Goal: Task Accomplishment & Management: Manage account settings

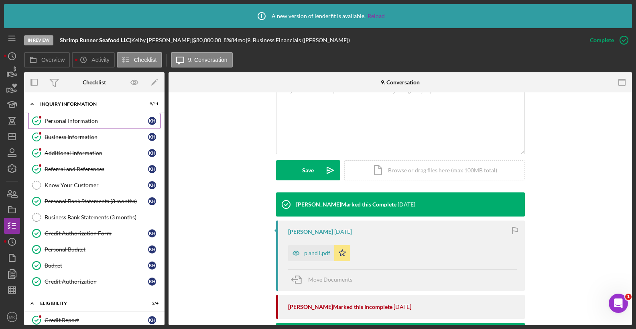
click at [96, 122] on div "Personal Information" at bounding box center [97, 121] width 104 height 6
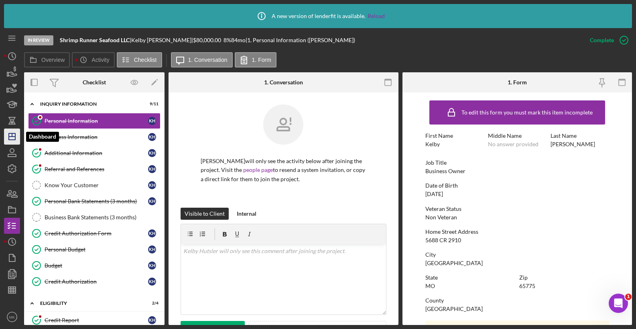
click at [19, 130] on icon "Icon/Dashboard" at bounding box center [12, 136] width 20 height 20
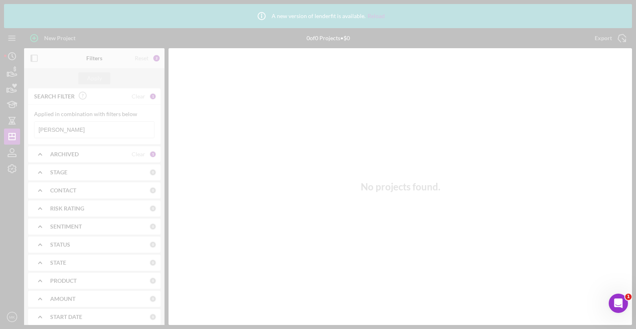
click at [67, 128] on div at bounding box center [318, 164] width 636 height 329
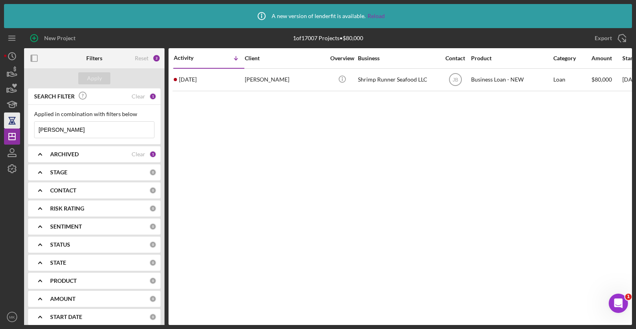
drag, startPoint x: 67, startPoint y: 128, endPoint x: 6, endPoint y: 123, distance: 61.6
click at [6, 123] on div "New Project 1 of 17007 Projects • $80,000 [PERSON_NAME] Export Icon/Export Filt…" at bounding box center [318, 176] width 628 height 296
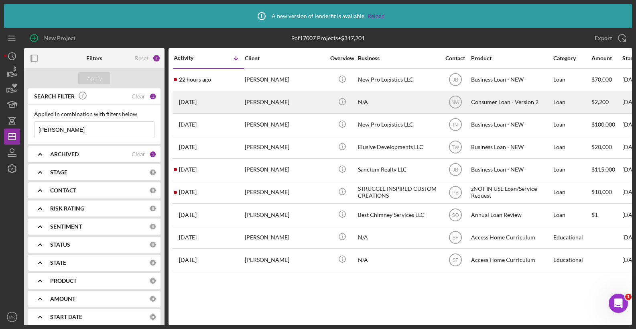
type input "[PERSON_NAME]"
click at [279, 97] on div "[PERSON_NAME]" at bounding box center [285, 101] width 80 height 21
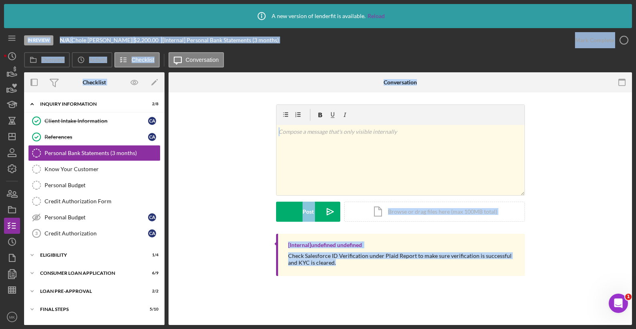
scroll to position [15, 0]
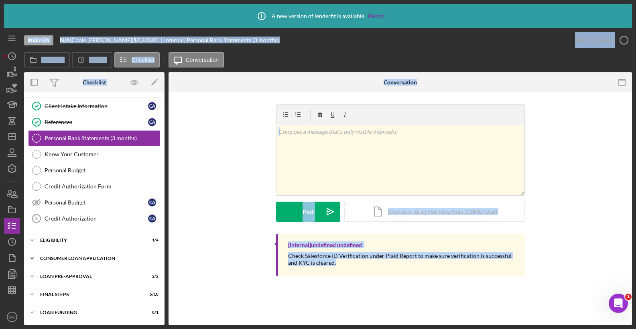
click at [83, 256] on div "Consumer Loan Application" at bounding box center [97, 258] width 114 height 5
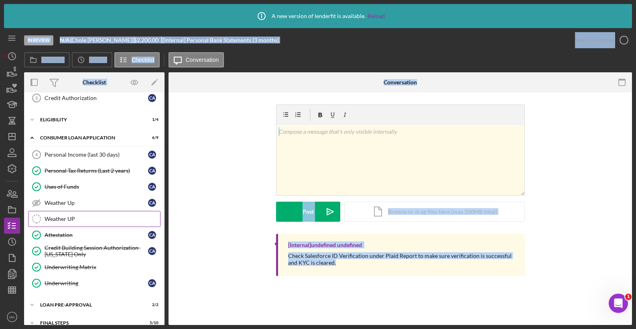
scroll to position [164, 0]
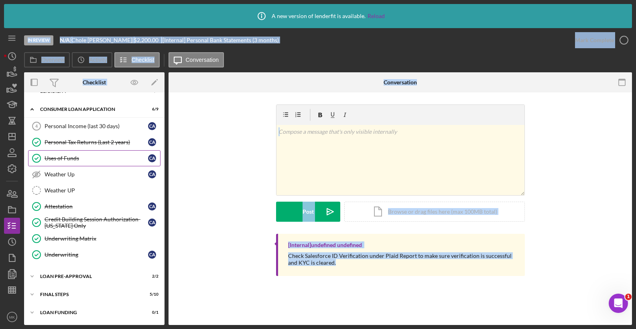
click at [71, 158] on div "Uses of Funds" at bounding box center [97, 158] width 104 height 6
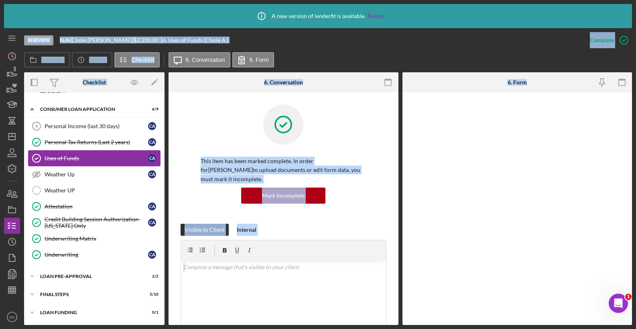
scroll to position [164, 0]
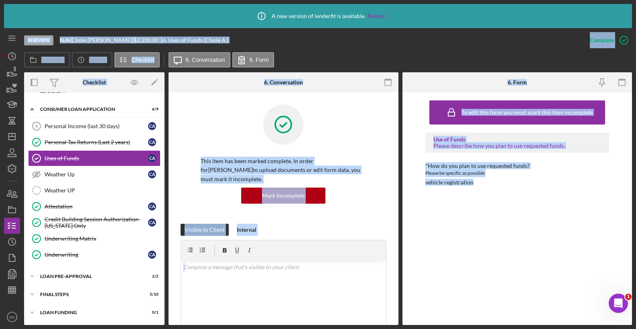
click at [464, 234] on div "To edit this form you must mark this item incomplete Use of Funds Please descri…" at bounding box center [517, 208] width 184 height 224
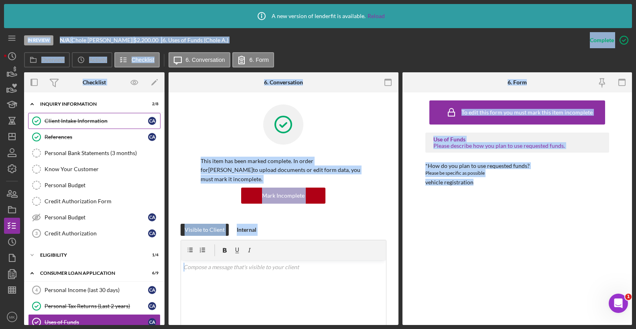
click at [84, 119] on div "Client Intake Information" at bounding box center [97, 121] width 104 height 6
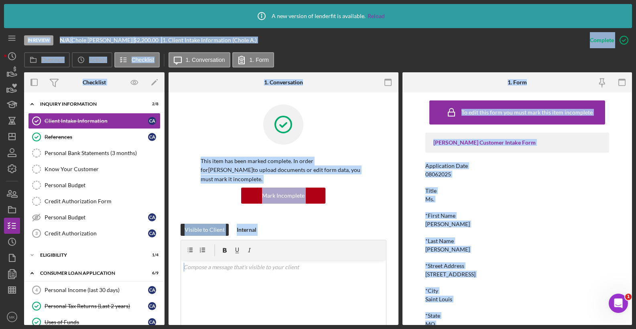
click at [488, 215] on div "*First Name" at bounding box center [517, 215] width 184 height 6
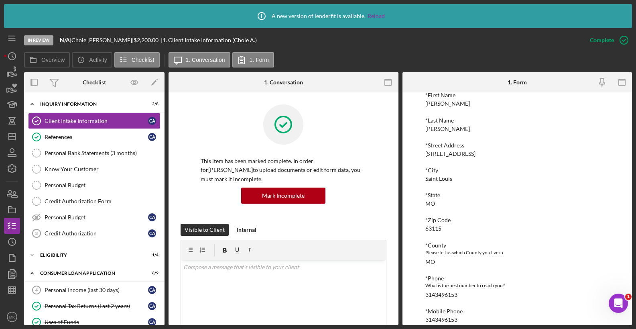
scroll to position [160, 0]
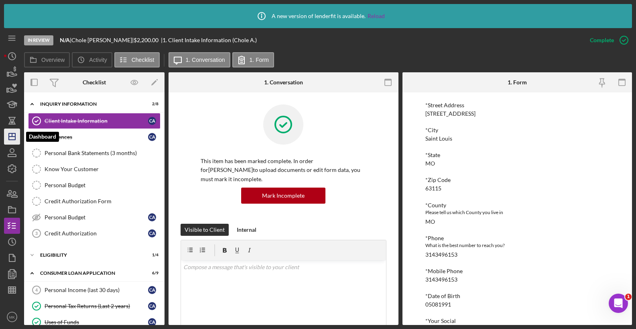
click at [11, 136] on icon "Icon/Dashboard" at bounding box center [12, 136] width 20 height 20
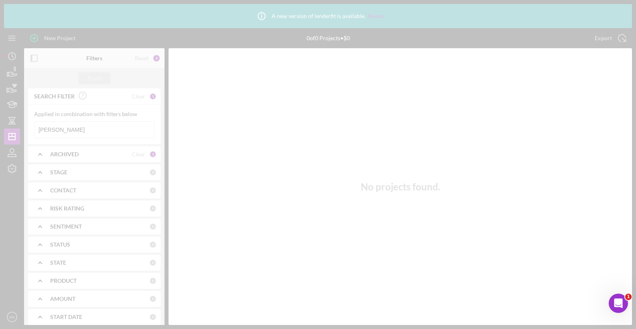
click at [62, 129] on div at bounding box center [318, 164] width 636 height 329
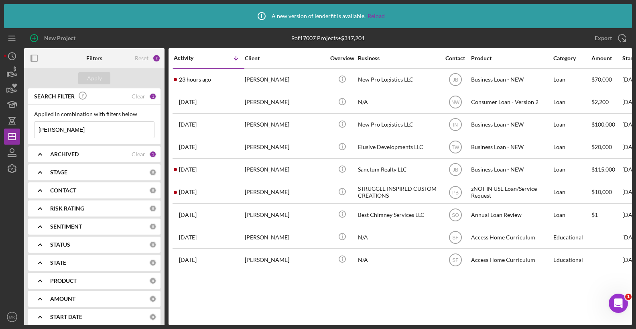
drag, startPoint x: 81, startPoint y: 128, endPoint x: -36, endPoint y: 120, distance: 117.0
click at [0, 120] on html "Icon/Info A new version of lenderfit is available. Reload New Project 9 of 1700…" at bounding box center [318, 164] width 636 height 329
type input "[PERSON_NAME]"
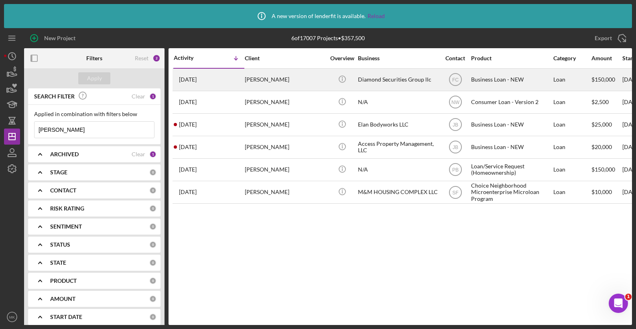
click at [290, 80] on div "[PERSON_NAME]" at bounding box center [285, 79] width 80 height 21
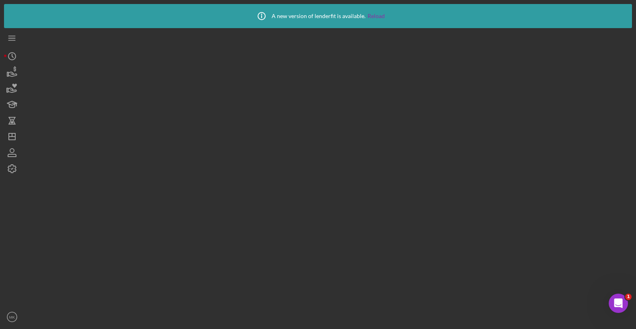
click at [290, 80] on div at bounding box center [328, 176] width 608 height 296
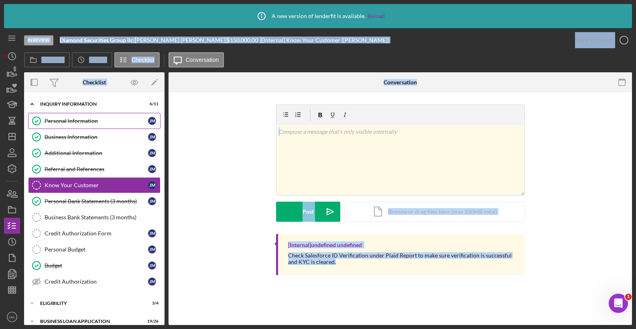
click at [89, 123] on div "Personal Information" at bounding box center [97, 121] width 104 height 6
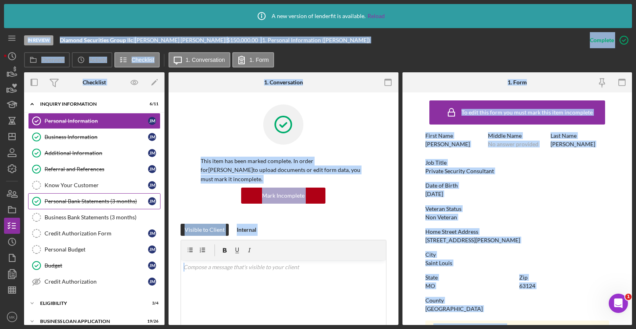
scroll to position [63, 0]
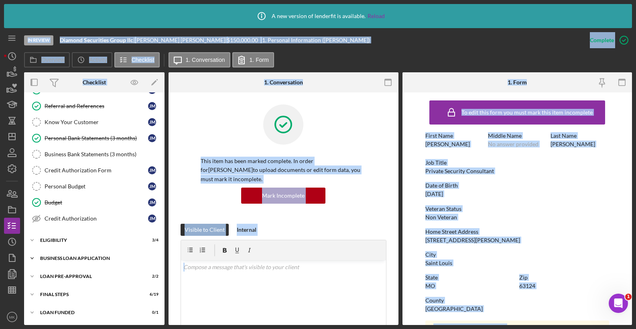
click at [82, 252] on div "Icon/Expander BUSINESS LOAN APPLICATION 19 / 26" at bounding box center [94, 258] width 140 height 16
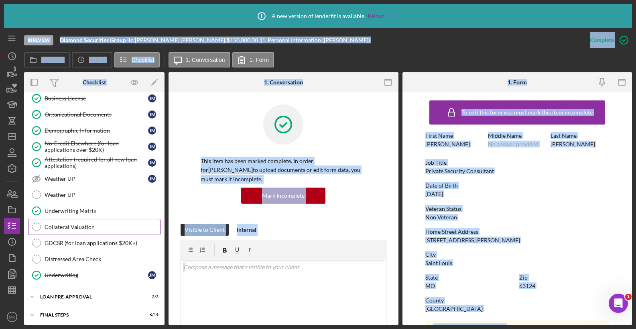
scroll to position [304, 0]
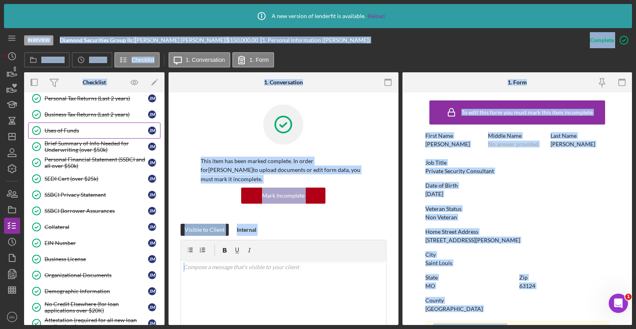
click at [81, 130] on div "Uses of Funds" at bounding box center [97, 130] width 104 height 6
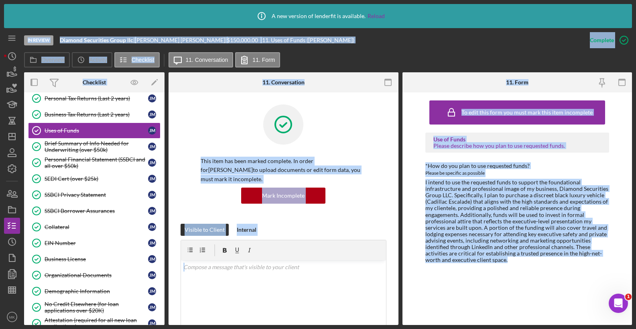
click at [469, 280] on div "To edit this form you must mark this item incomplete Use of Funds Please descri…" at bounding box center [517, 208] width 184 height 224
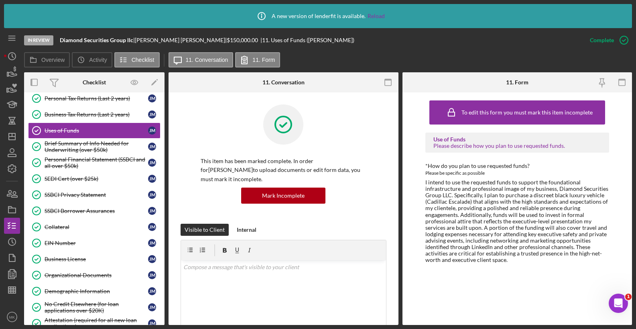
scroll to position [424, 0]
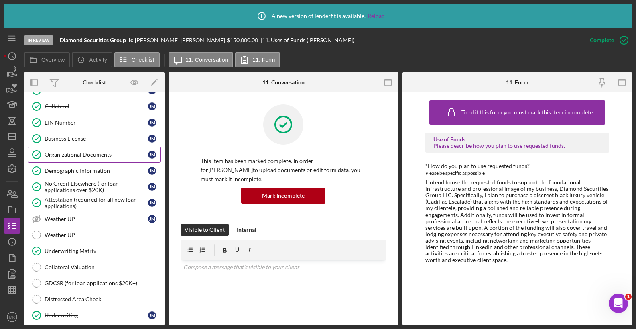
click at [102, 156] on div "Organizational Documents" at bounding box center [97, 154] width 104 height 6
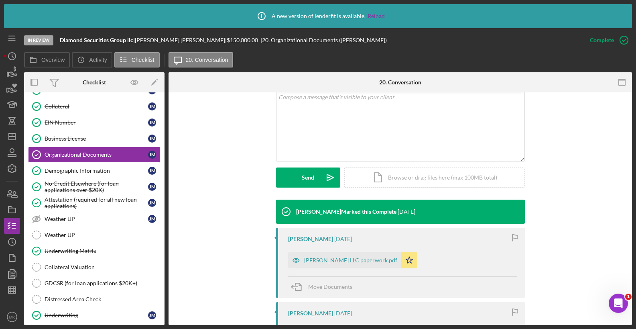
scroll to position [201, 0]
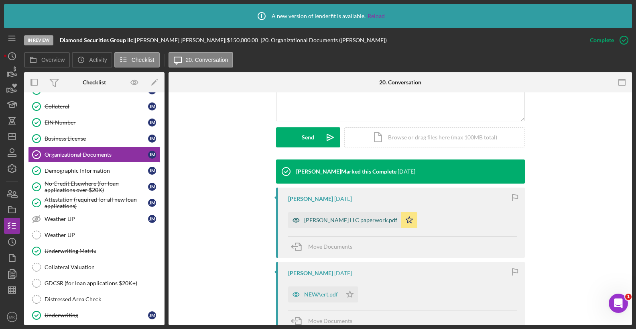
click at [313, 221] on div "[PERSON_NAME] LLC paperwork.pdf" at bounding box center [350, 220] width 93 height 6
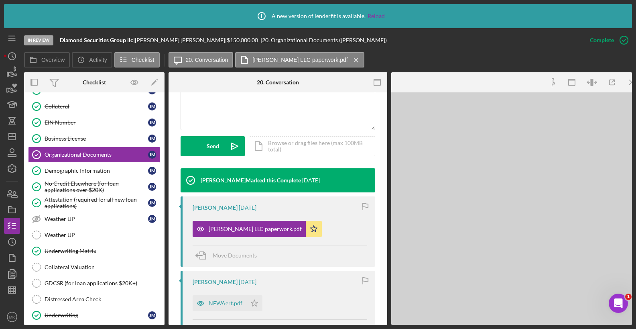
scroll to position [209, 0]
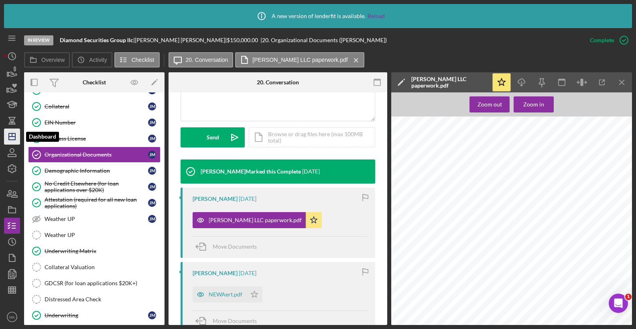
click at [6, 138] on icon "Icon/Dashboard" at bounding box center [12, 136] width 20 height 20
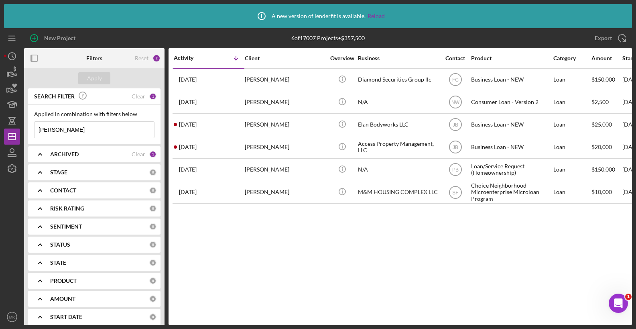
click at [66, 134] on input "[PERSON_NAME]" at bounding box center [95, 130] width 120 height 16
drag, startPoint x: 81, startPoint y: 131, endPoint x: 29, endPoint y: 131, distance: 52.2
click at [29, 131] on div "Applied in combination with filters below [PERSON_NAME] Icon/Menu Close" at bounding box center [94, 124] width 132 height 39
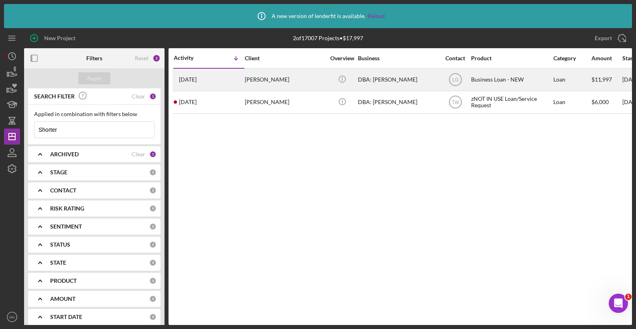
type input "Shorter"
click at [376, 80] on div "DBA: [PERSON_NAME]" at bounding box center [398, 79] width 80 height 21
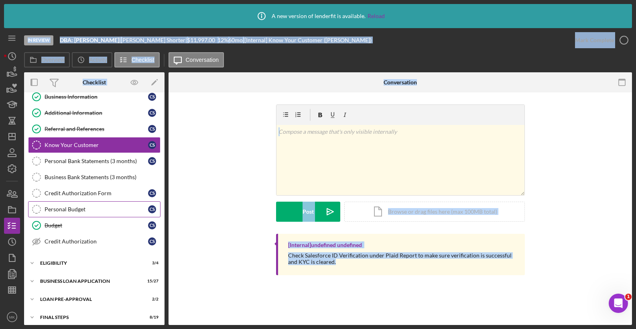
scroll to position [63, 0]
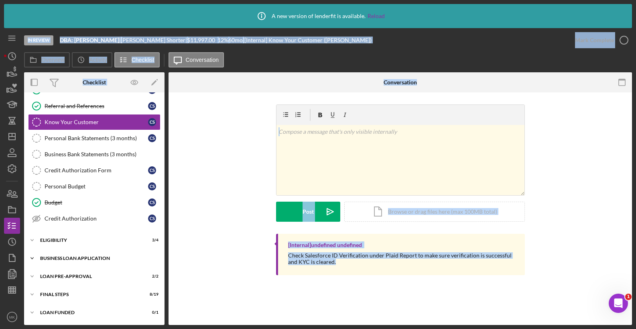
click at [91, 257] on div "BUSINESS LOAN APPLICATION" at bounding box center [97, 258] width 114 height 5
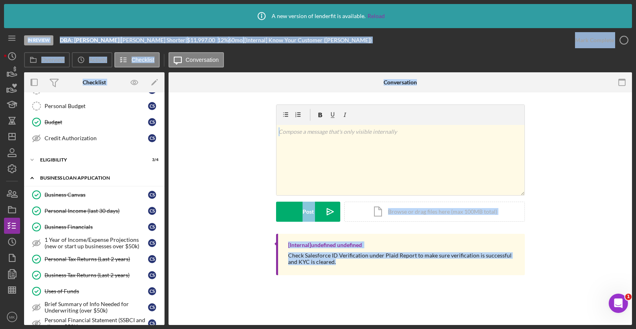
scroll to position [183, 0]
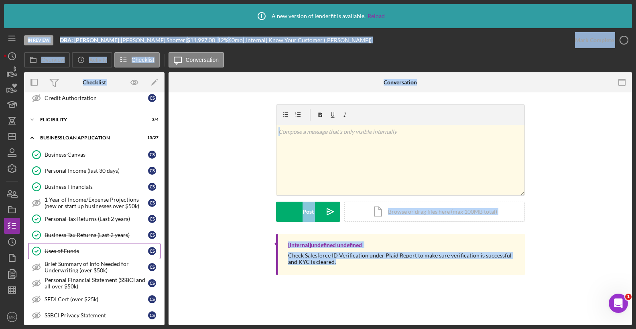
click at [72, 250] on div "Uses of Funds" at bounding box center [97, 251] width 104 height 6
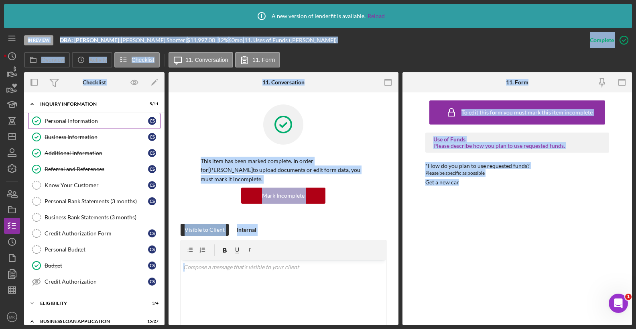
click at [81, 122] on div "Personal Information" at bounding box center [97, 121] width 104 height 6
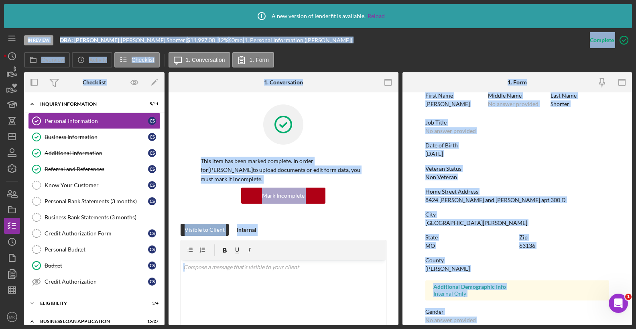
scroll to position [80, 0]
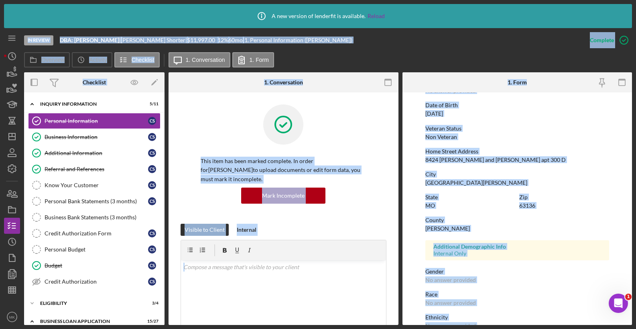
click at [502, 211] on div "State [US_STATE]" at bounding box center [470, 205] width 90 height 23
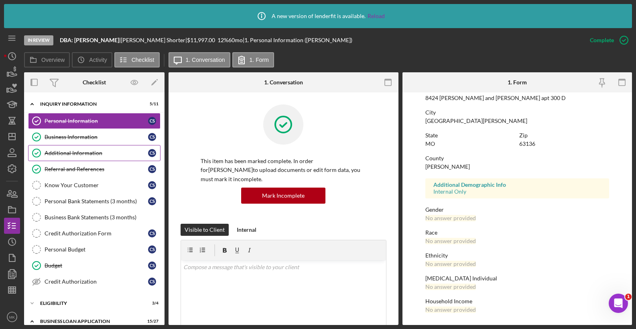
scroll to position [0, 0]
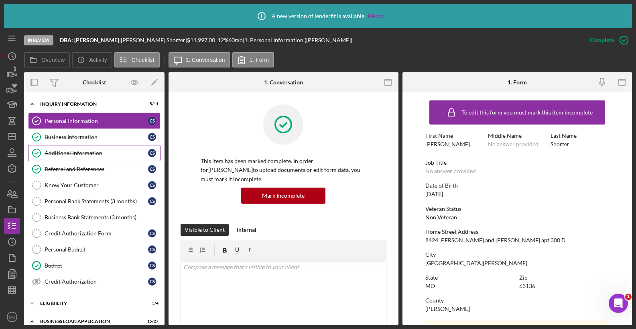
click at [61, 147] on link "Additional Information Additional Information C S" at bounding box center [94, 153] width 132 height 16
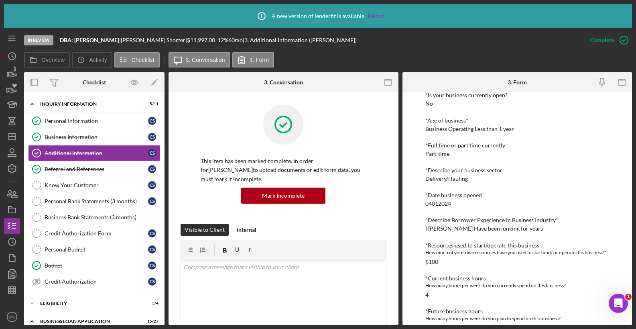
scroll to position [201, 0]
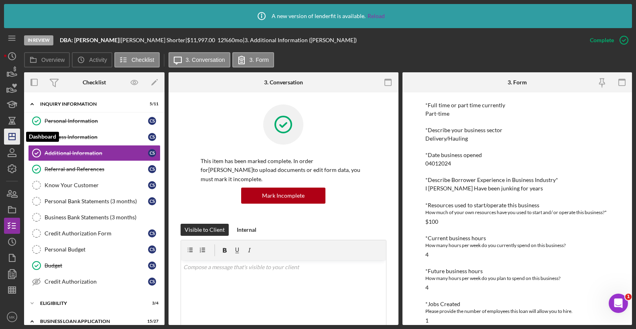
click at [12, 136] on line "button" at bounding box center [12, 134] width 0 height 3
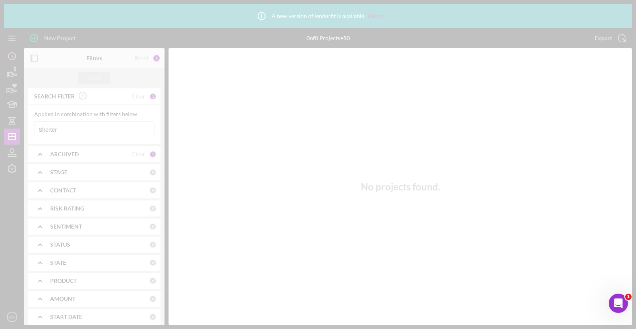
click at [70, 129] on div at bounding box center [318, 164] width 636 height 329
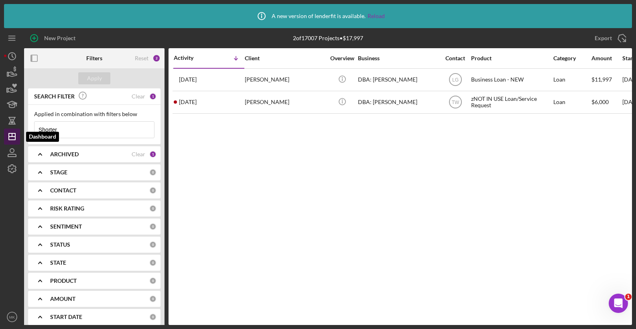
drag, startPoint x: 75, startPoint y: 132, endPoint x: 10, endPoint y: 131, distance: 65.0
click at [10, 131] on div "New Project 2 of 17007 Projects • $17,997 Shorter Export Icon/Export Filters Re…" at bounding box center [318, 176] width 628 height 296
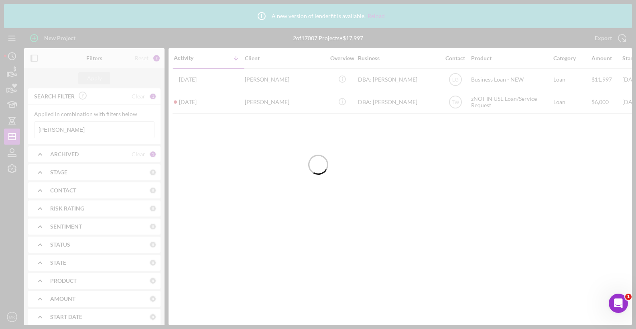
type input "[PERSON_NAME]"
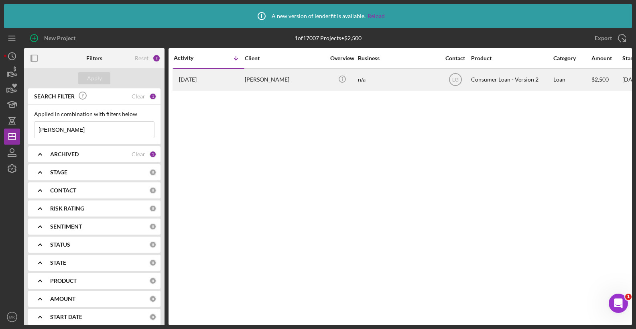
click at [310, 76] on div "[PERSON_NAME]" at bounding box center [285, 79] width 80 height 21
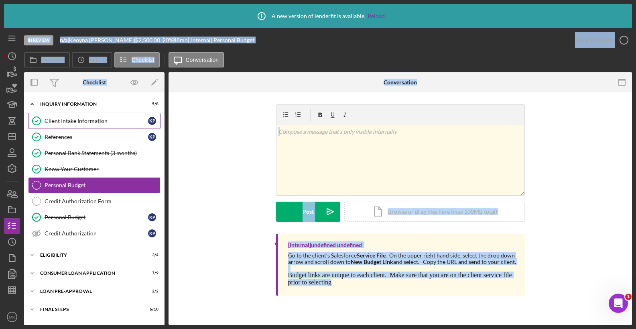
click at [82, 122] on div "Client Intake Information" at bounding box center [97, 121] width 104 height 6
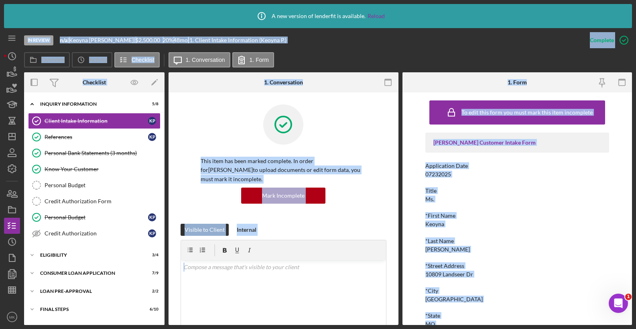
click at [512, 192] on div "Title" at bounding box center [517, 190] width 184 height 6
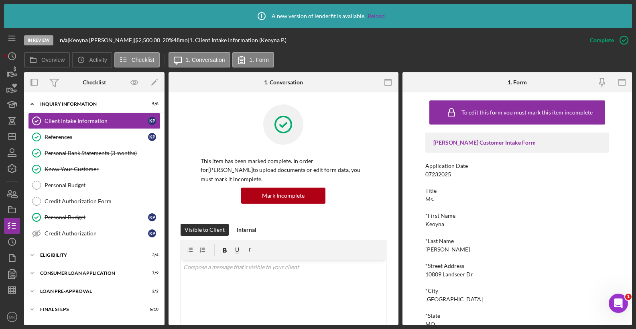
scroll to position [160, 0]
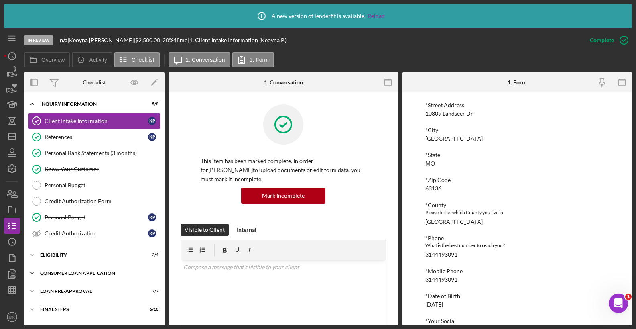
drag, startPoint x: 86, startPoint y: 274, endPoint x: 81, endPoint y: 276, distance: 5.5
click at [86, 274] on div "Consumer Loan Application" at bounding box center [97, 272] width 114 height 5
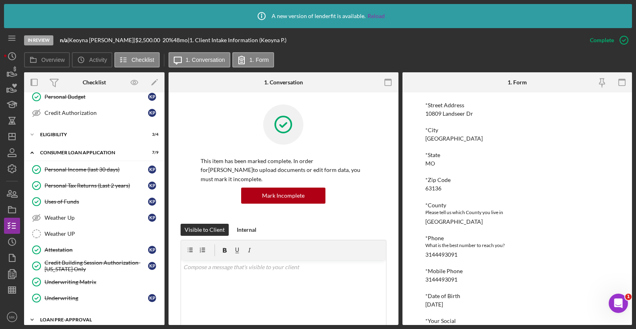
scroll to position [164, 0]
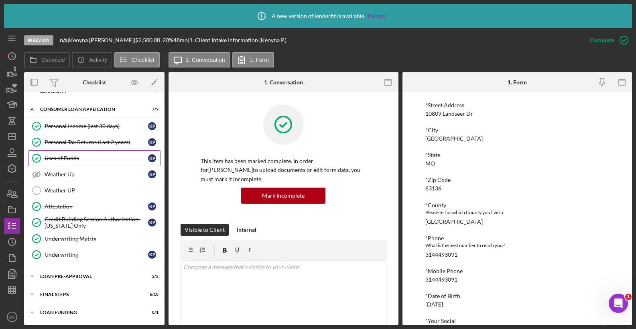
click at [69, 158] on div "Uses of Funds" at bounding box center [97, 158] width 104 height 6
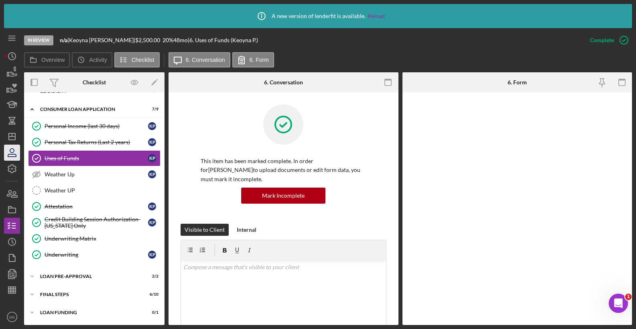
scroll to position [164, 0]
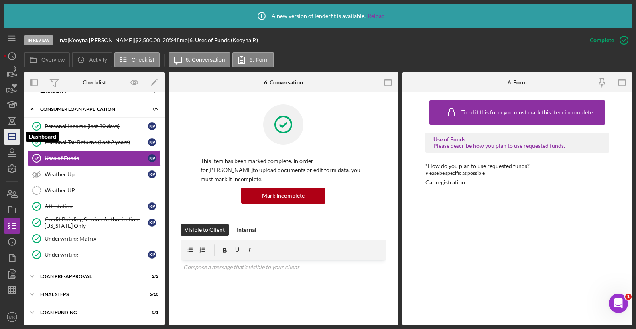
click at [12, 136] on line "button" at bounding box center [12, 134] width 0 height 3
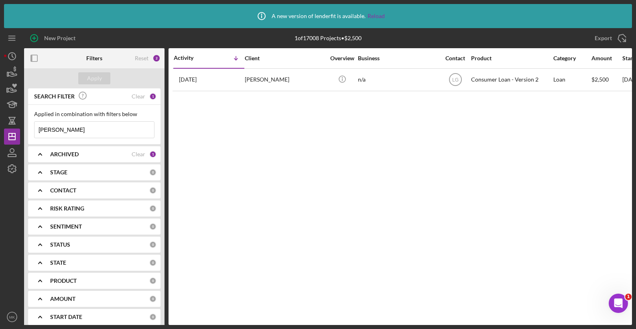
drag, startPoint x: 77, startPoint y: 130, endPoint x: -17, endPoint y: 126, distance: 93.6
click at [0, 126] on html "Icon/Info A new version of lenderfit is available. Reload New Project 1 of 1700…" at bounding box center [318, 164] width 636 height 329
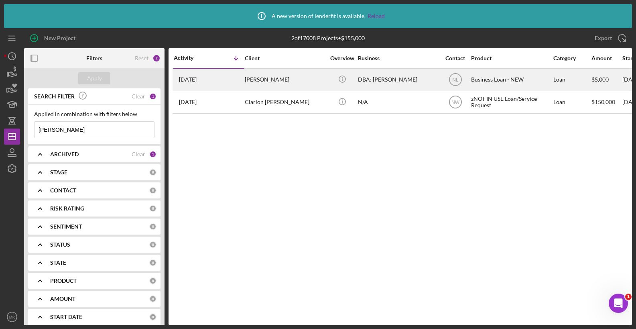
type input "[PERSON_NAME]"
click at [306, 81] on div "[PERSON_NAME]" at bounding box center [285, 79] width 80 height 21
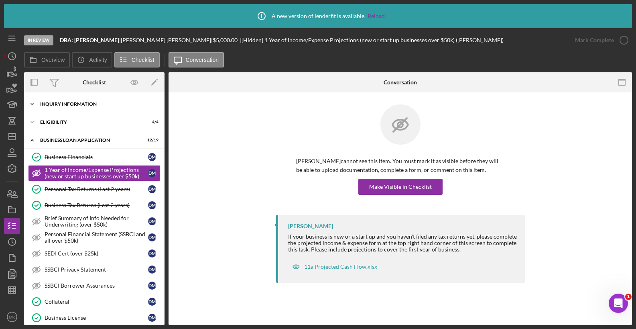
click at [40, 103] on div "INQUIRY INFORMATION" at bounding box center [97, 104] width 114 height 5
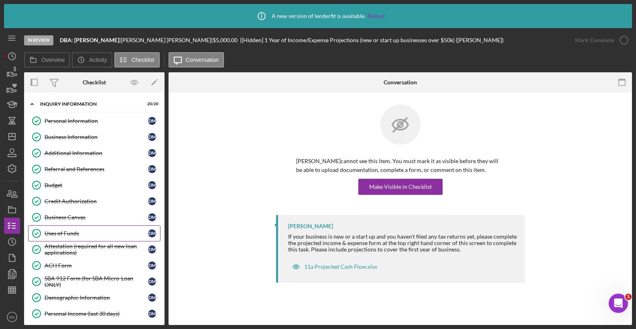
click at [78, 230] on div "Uses of Funds" at bounding box center [97, 233] width 104 height 6
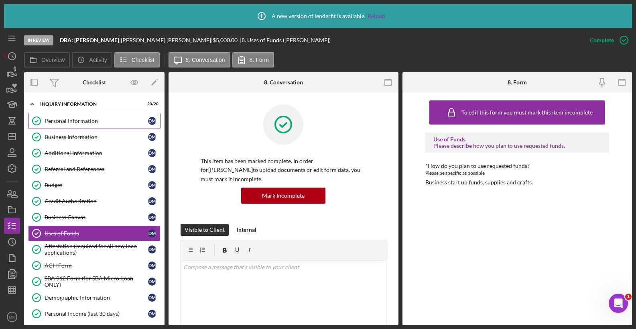
click at [78, 122] on div "Personal Information" at bounding box center [97, 121] width 104 height 6
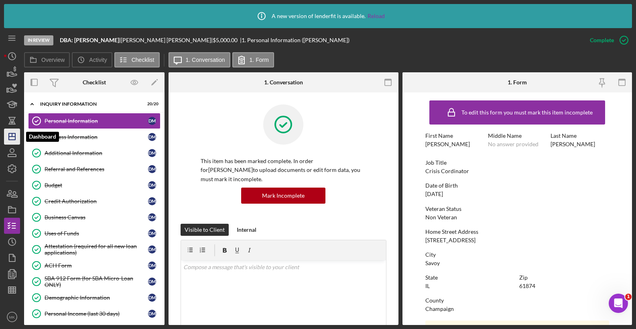
click at [8, 137] on icon "Icon/Dashboard" at bounding box center [12, 136] width 20 height 20
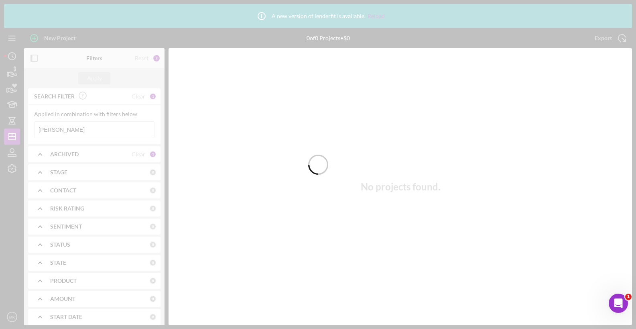
click at [81, 130] on div at bounding box center [318, 164] width 636 height 329
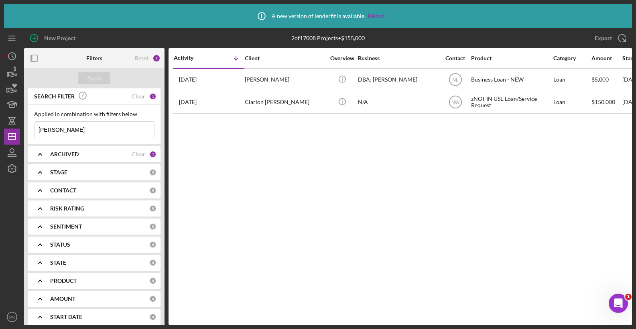
click at [81, 130] on input "[PERSON_NAME]" at bounding box center [95, 130] width 120 height 16
drag, startPoint x: 81, startPoint y: 130, endPoint x: 47, endPoint y: 127, distance: 34.6
click at [47, 127] on input "[PERSON_NAME]" at bounding box center [95, 130] width 120 height 16
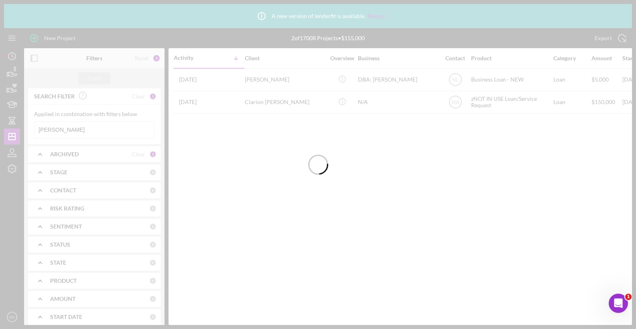
type input "[PERSON_NAME]"
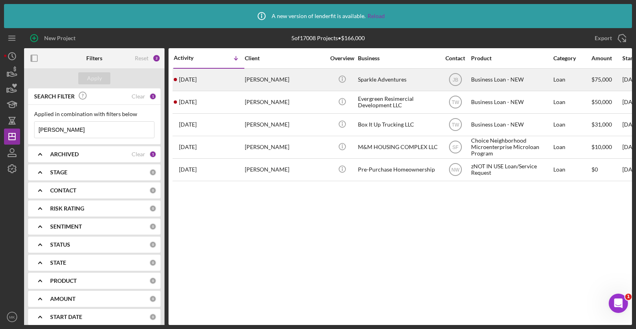
click at [268, 81] on div "[PERSON_NAME]" at bounding box center [285, 79] width 80 height 21
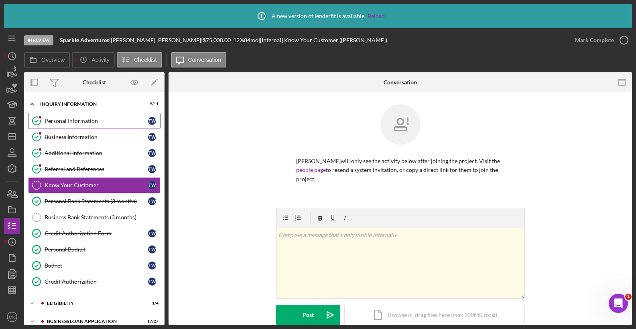
click at [73, 120] on div "Personal Information" at bounding box center [97, 121] width 104 height 6
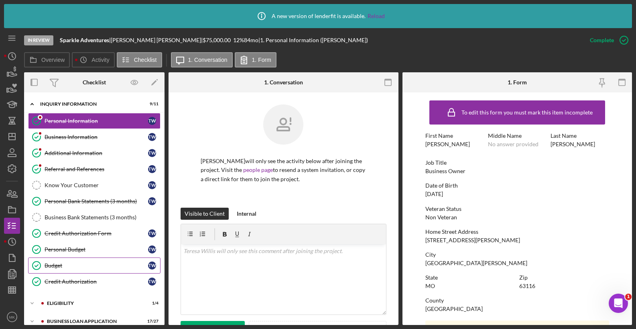
scroll to position [40, 0]
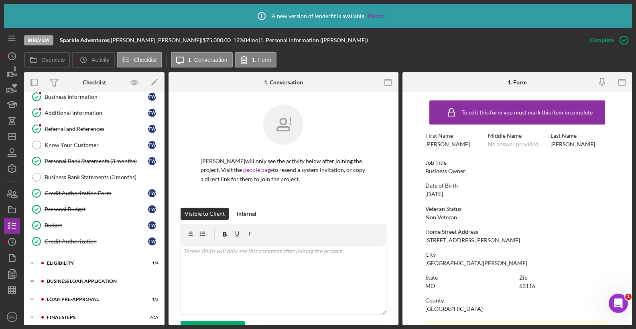
click at [78, 281] on div "BUSINESS LOAN APPLICATION" at bounding box center [101, 280] width 108 height 5
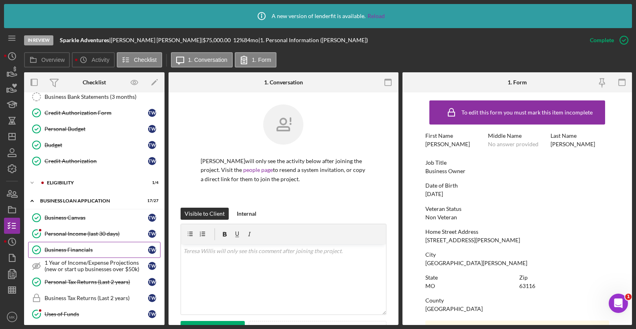
scroll to position [160, 0]
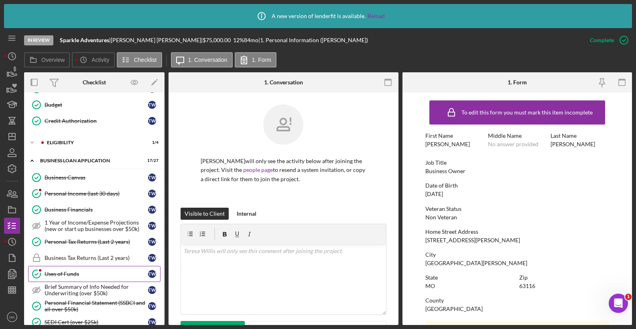
click at [83, 272] on div "Uses of Funds" at bounding box center [97, 273] width 104 height 6
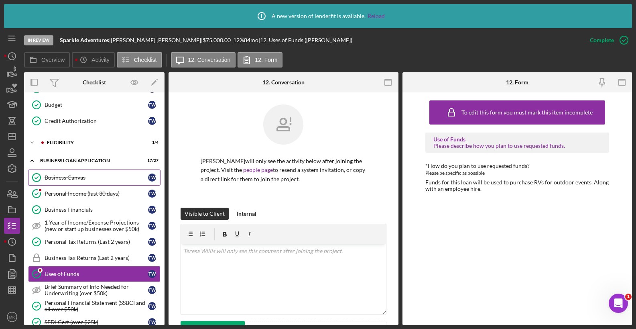
click at [91, 182] on link "Business Canvas Business Canvas T W" at bounding box center [94, 177] width 132 height 16
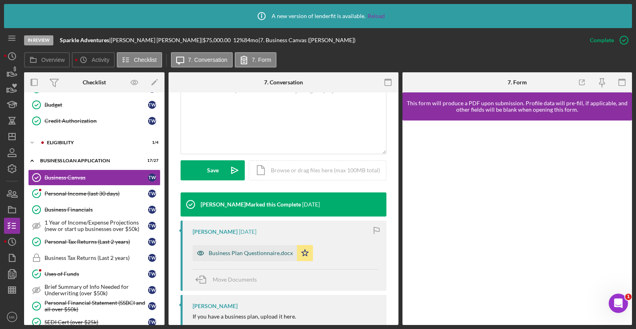
click at [250, 251] on div "Business Plan Questionnaire.docx" at bounding box center [251, 253] width 84 height 6
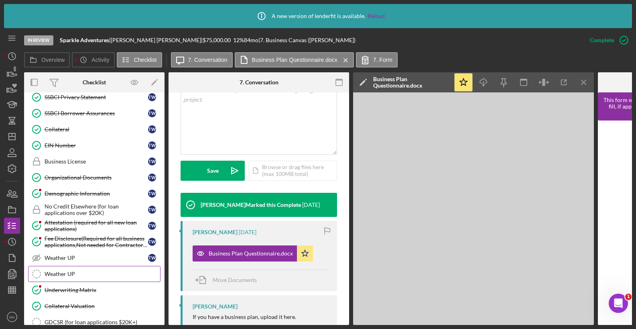
scroll to position [481, 0]
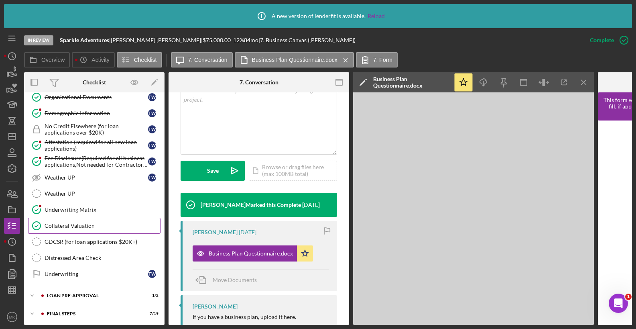
click at [84, 226] on div "Collateral Valuation" at bounding box center [103, 225] width 116 height 6
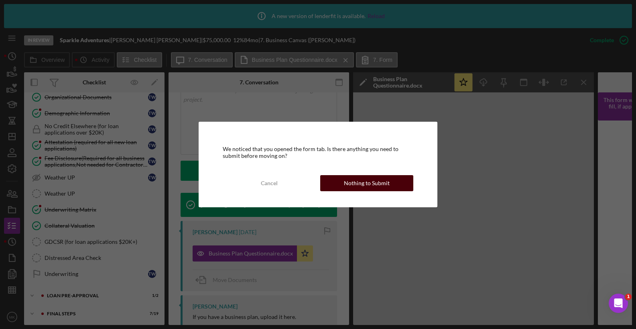
click at [372, 187] on div "Nothing to Submit" at bounding box center [367, 183] width 46 height 16
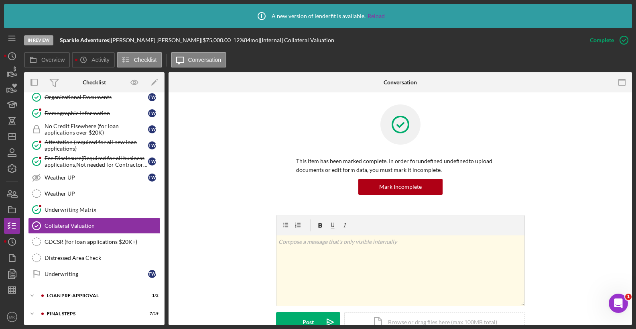
scroll to position [192, 0]
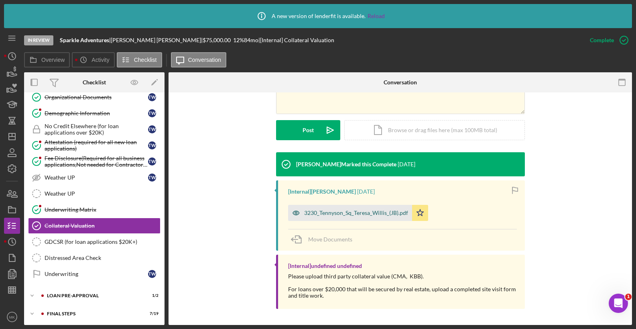
click at [349, 209] on div "3230_Tennyson_Sq_Teresa_Willis_(JB).pdf" at bounding box center [356, 212] width 104 height 6
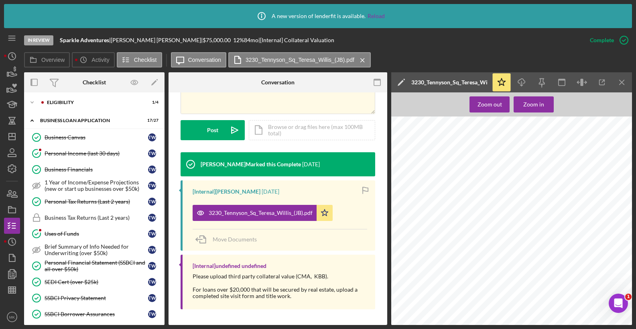
scroll to position [0, 0]
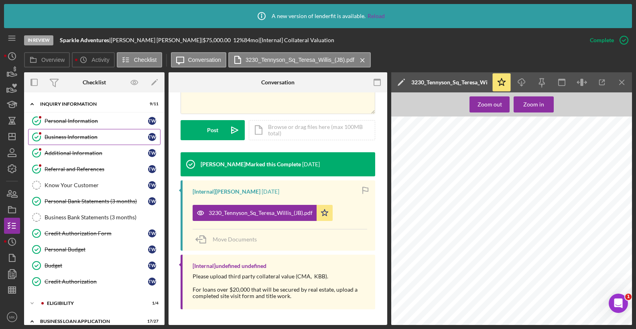
drag, startPoint x: 71, startPoint y: 120, endPoint x: 53, endPoint y: 130, distance: 21.2
click at [71, 120] on div "Personal Information" at bounding box center [97, 121] width 104 height 6
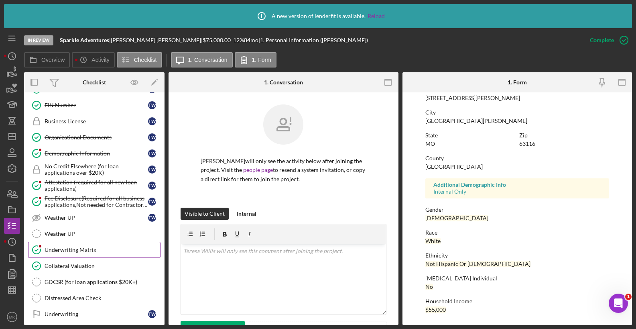
scroll to position [501, 0]
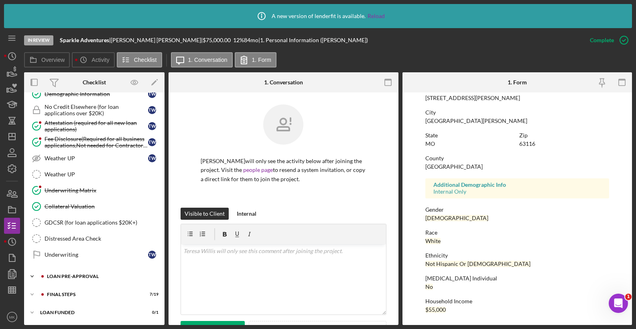
click at [91, 276] on div "LOAN PRE-APPROVAL" at bounding box center [101, 276] width 108 height 5
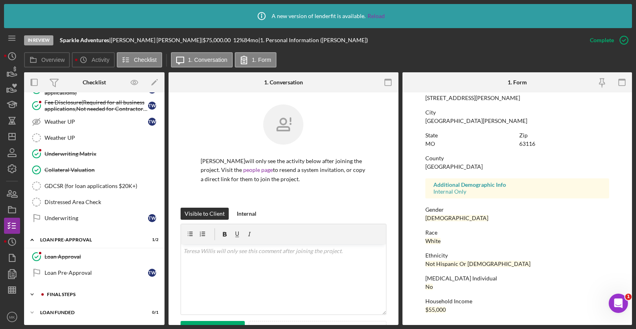
click at [65, 289] on div "Icon/Expander FINAL STEPS 7 / 19" at bounding box center [94, 294] width 140 height 16
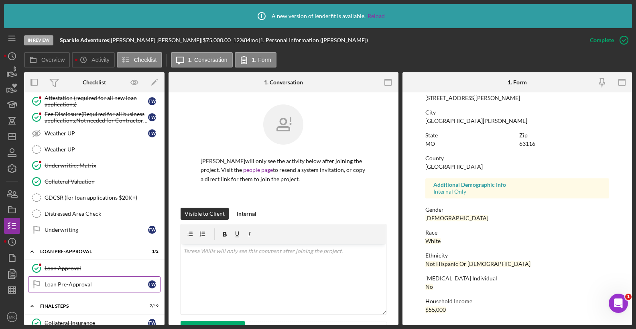
scroll to position [445, 0]
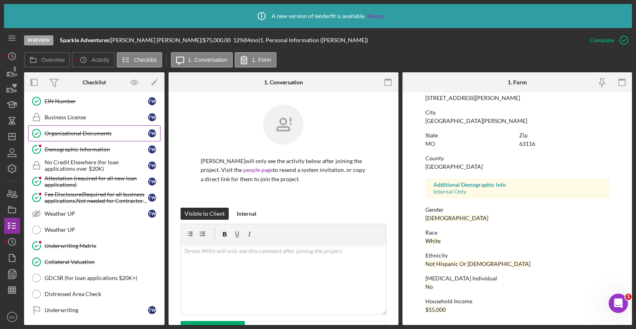
click at [69, 134] on div "Organizational Documents" at bounding box center [97, 133] width 104 height 6
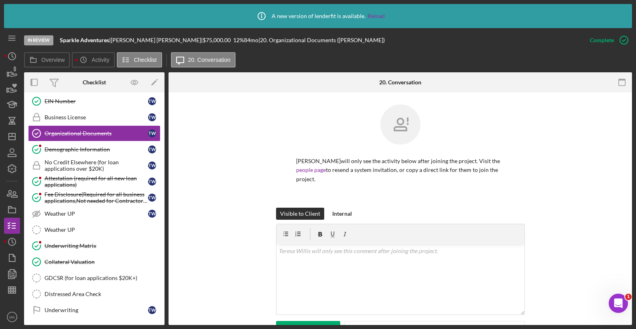
scroll to position [205, 0]
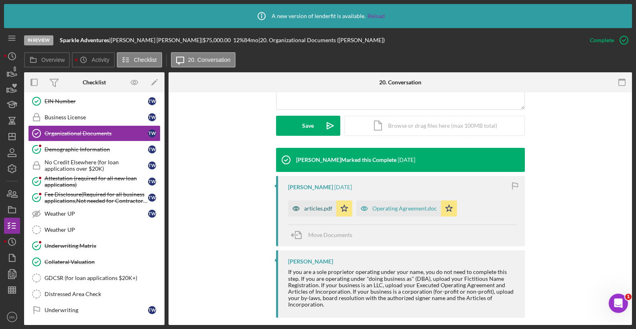
click at [306, 203] on div "articles.pdf" at bounding box center [312, 208] width 48 height 16
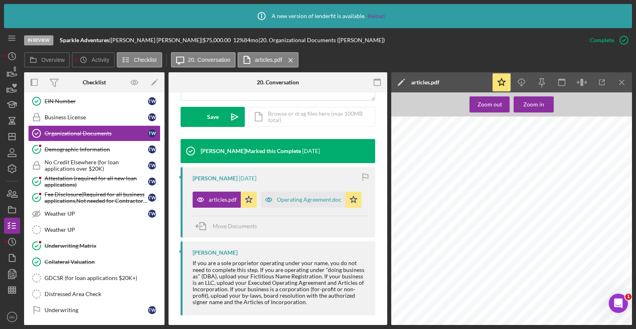
scroll to position [526, 0]
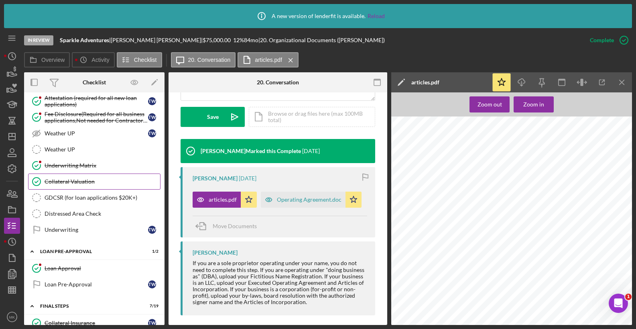
click at [83, 185] on link "Collateral Valuation Collateral Valuation" at bounding box center [94, 181] width 132 height 16
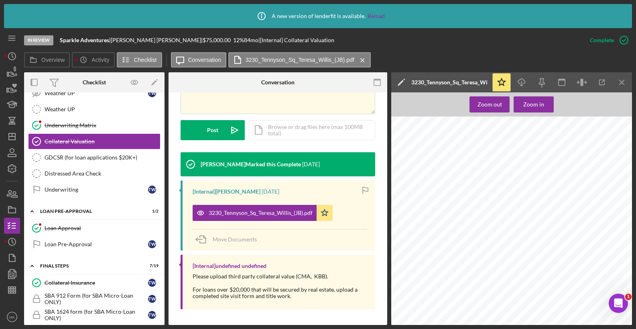
scroll to position [766, 0]
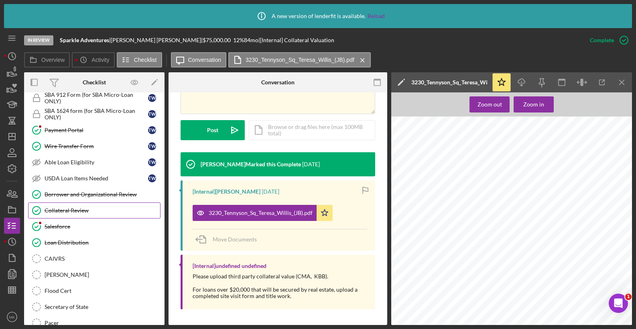
click at [69, 206] on link "Collateral Review Collateral Review" at bounding box center [94, 210] width 132 height 16
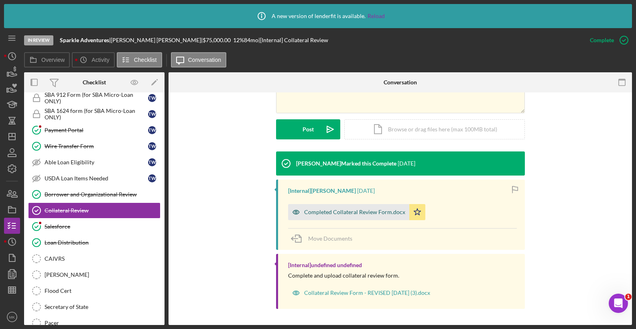
click at [357, 209] on div "Completed Collateral Review Form.docx" at bounding box center [354, 212] width 101 height 6
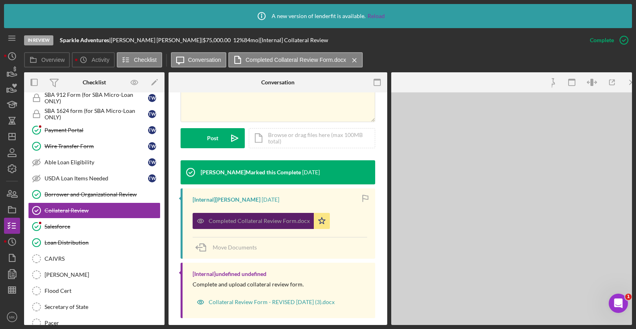
scroll to position [201, 0]
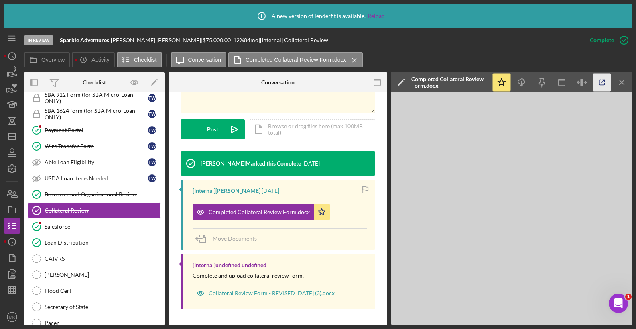
click at [600, 84] on icon "button" at bounding box center [602, 82] width 18 height 18
click at [5, 140] on icon "Icon/Dashboard" at bounding box center [12, 136] width 20 height 20
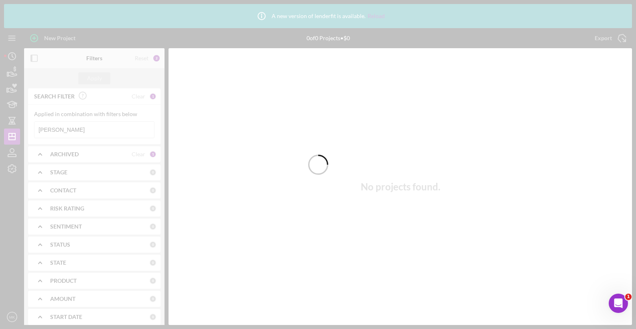
click at [85, 125] on div at bounding box center [318, 164] width 636 height 329
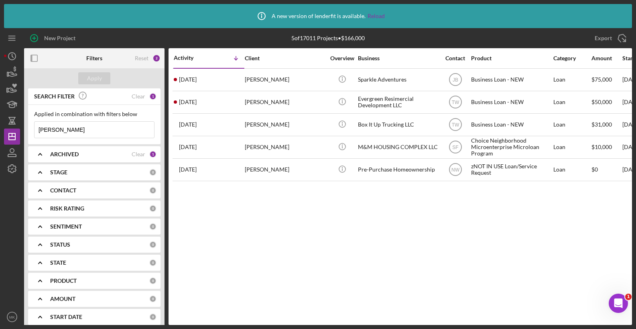
drag, startPoint x: 83, startPoint y: 132, endPoint x: 28, endPoint y: 132, distance: 55.4
click at [28, 132] on div "Applied in combination with filters below Willis Icon/Menu Close" at bounding box center [94, 124] width 132 height 39
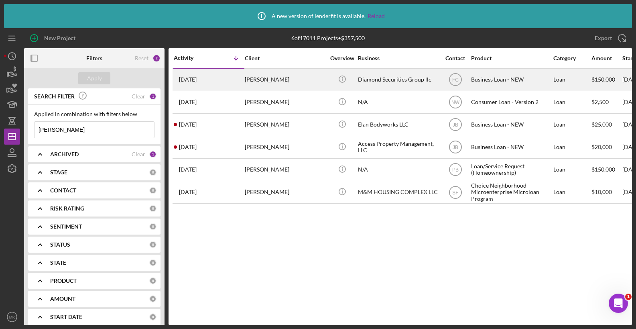
type input "[PERSON_NAME]"
click at [309, 81] on div "[PERSON_NAME]" at bounding box center [285, 79] width 80 height 21
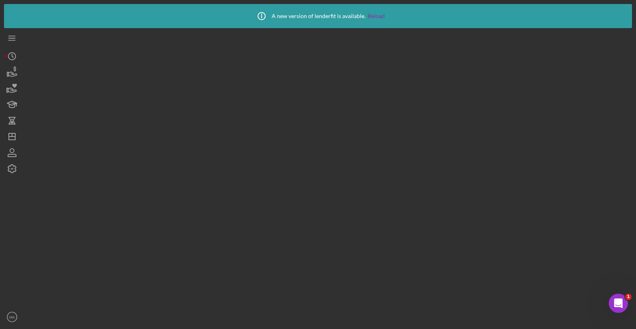
click at [309, 81] on div at bounding box center [328, 176] width 608 height 296
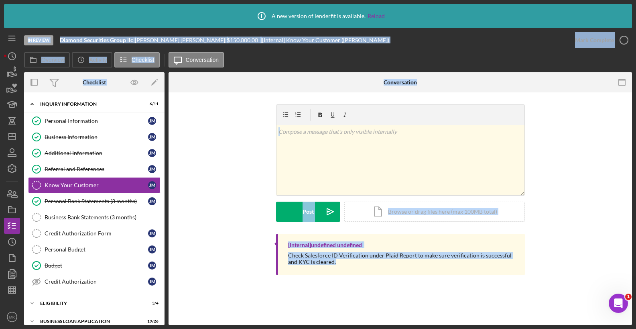
scroll to position [63, 0]
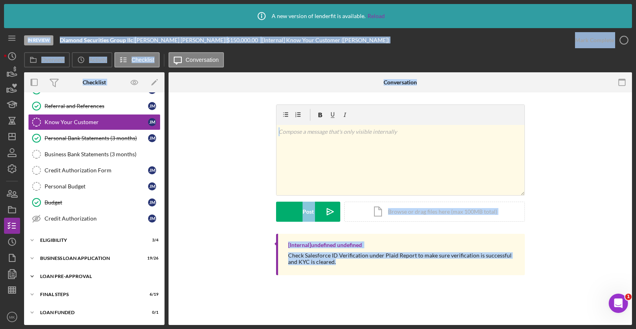
click at [74, 279] on div "Icon/Expander LOAN PRE-APPROVAL 2 / 2" at bounding box center [94, 276] width 140 height 16
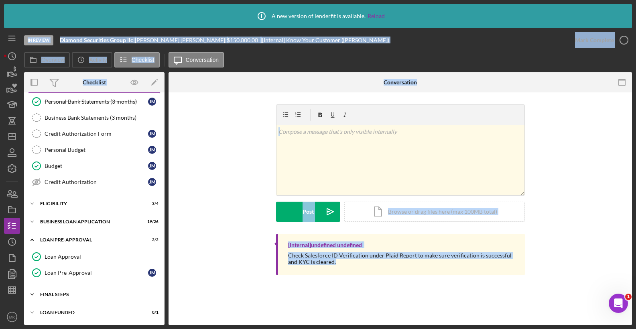
click at [53, 292] on div "FINAL STEPS" at bounding box center [97, 294] width 114 height 5
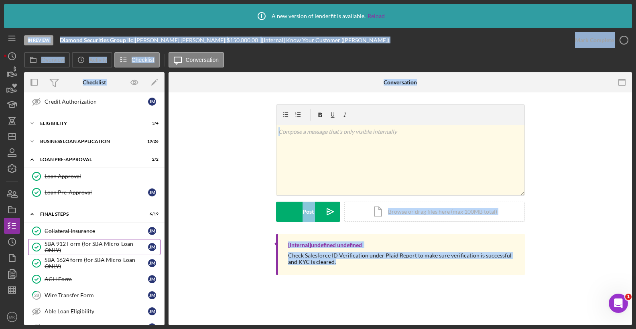
click at [72, 248] on div "SBA 912 Form (for SBA Micro-Loan ONLY)" at bounding box center [97, 246] width 104 height 13
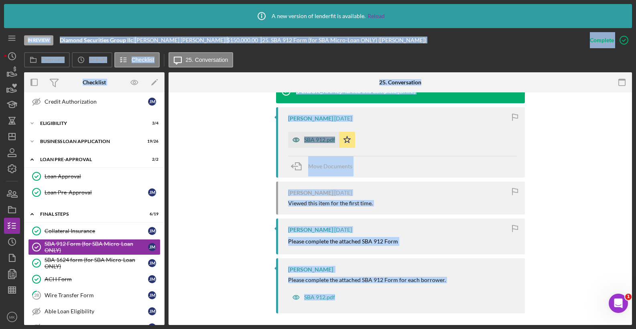
click at [320, 142] on div "SBA 912.pdf" at bounding box center [319, 139] width 31 height 6
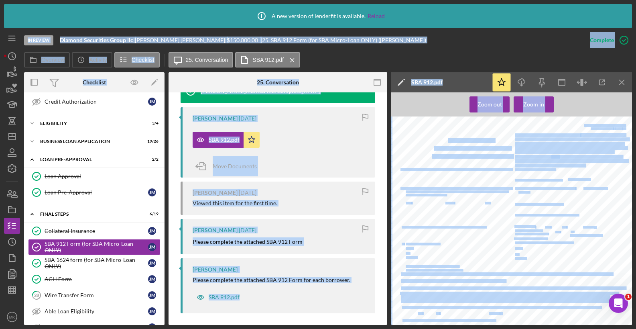
scroll to position [40, 0]
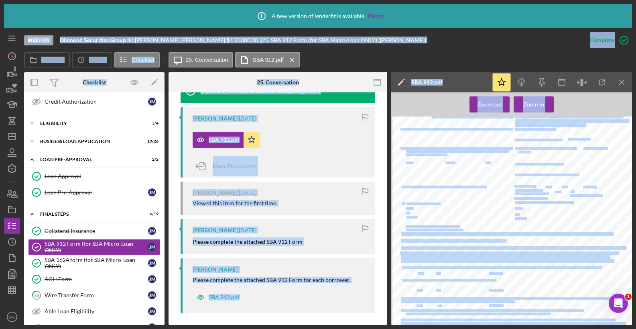
click at [524, 224] on div "United States of America SMALL BUSINESS ADMINISTRATION STATEMENT OF PERSONAL HI…" at bounding box center [514, 235] width 246 height 318
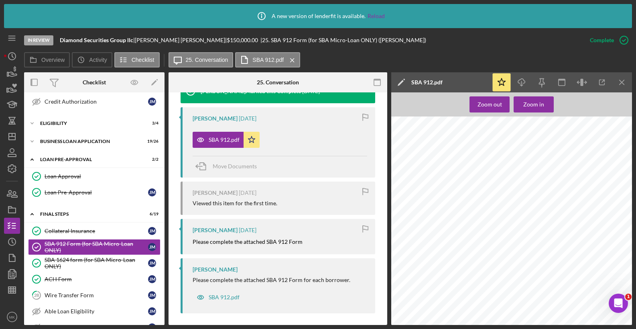
scroll to position [233, 0]
click at [73, 260] on div "SBA 1624 form (for SBA Micro-Loan ONLY)" at bounding box center [97, 262] width 104 height 13
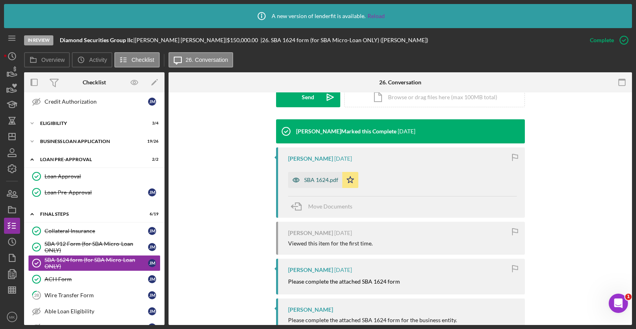
click at [315, 181] on div "SBA 1624.pdf" at bounding box center [321, 180] width 34 height 6
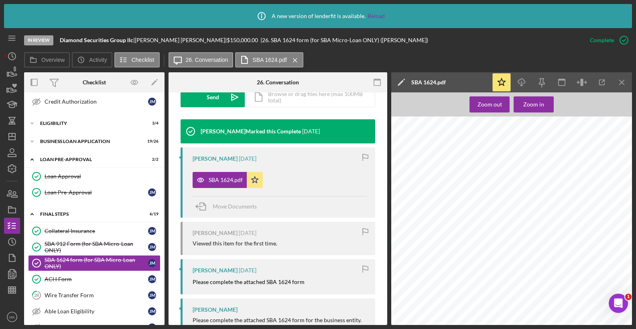
scroll to position [433, 0]
click at [7, 130] on icon "Icon/Dashboard" at bounding box center [12, 136] width 20 height 20
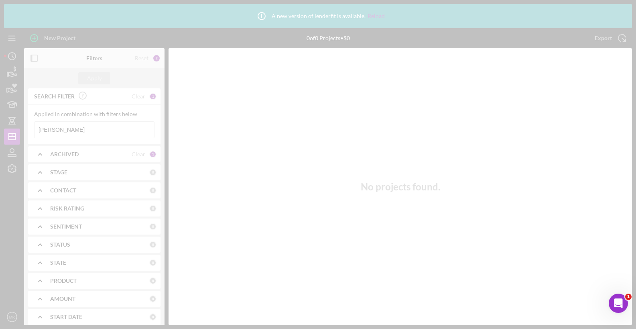
click at [67, 130] on div at bounding box center [318, 164] width 636 height 329
click at [68, 131] on div at bounding box center [318, 164] width 636 height 329
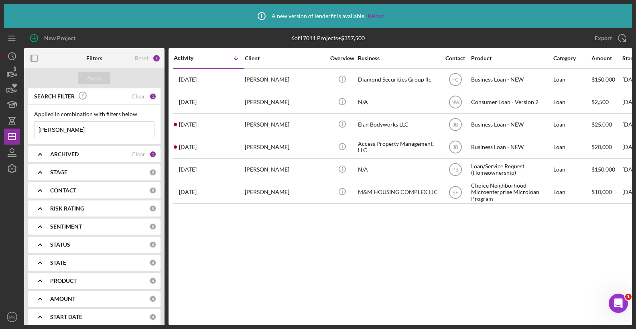
drag, startPoint x: 70, startPoint y: 131, endPoint x: 23, endPoint y: 126, distance: 47.1
click at [23, 126] on div "New Project 6 of 17011 Projects • $357,500 Mitchell Export Icon/Export Filters …" at bounding box center [318, 176] width 628 height 296
type input "Shorter"
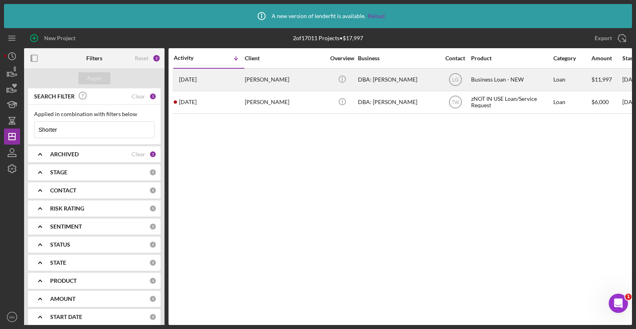
click at [288, 77] on div "[PERSON_NAME]" at bounding box center [285, 79] width 80 height 21
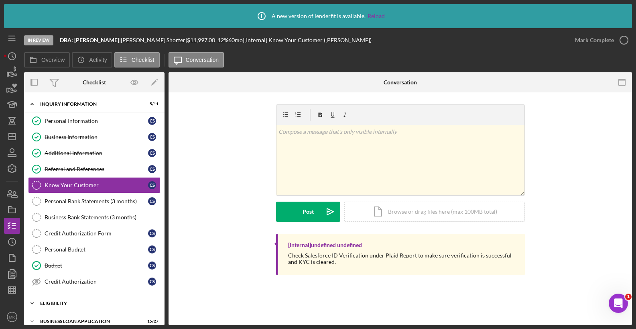
scroll to position [63, 0]
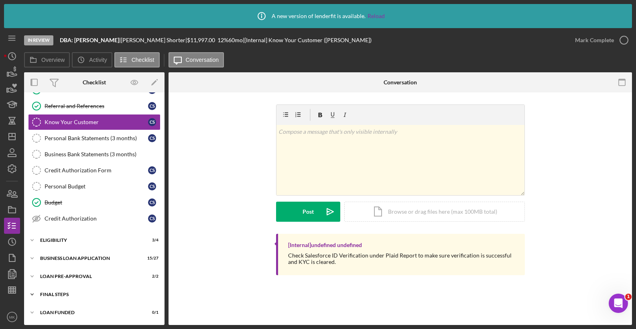
click at [63, 296] on div "FINAL STEPS" at bounding box center [97, 294] width 114 height 5
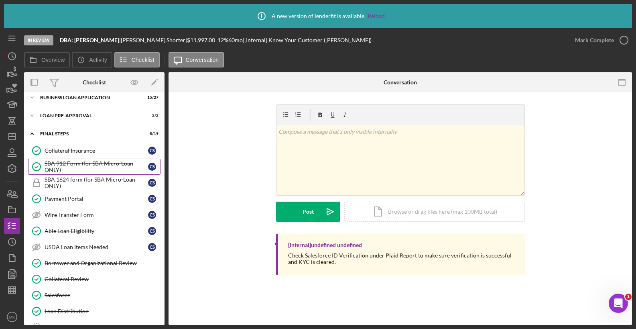
click at [89, 160] on div "SBA 912 Form (for SBA Micro-Loan ONLY)" at bounding box center [97, 166] width 104 height 13
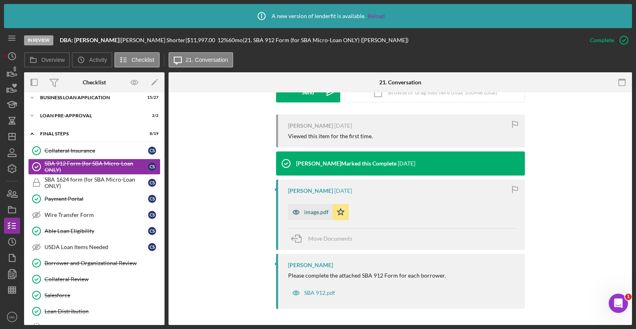
click at [321, 213] on div "image.pdf" at bounding box center [316, 212] width 24 height 6
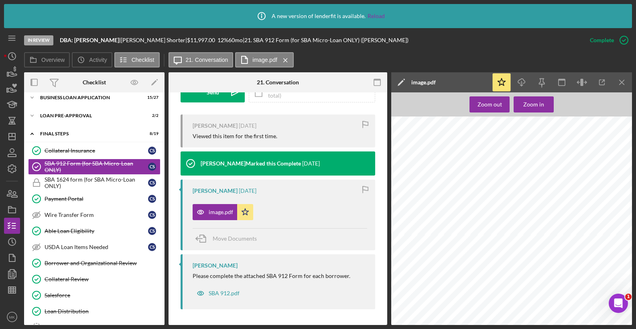
scroll to position [160, 0]
click at [59, 185] on div "SBA 1624 form (for SBA Micro-Loan ONLY)" at bounding box center [97, 182] width 104 height 13
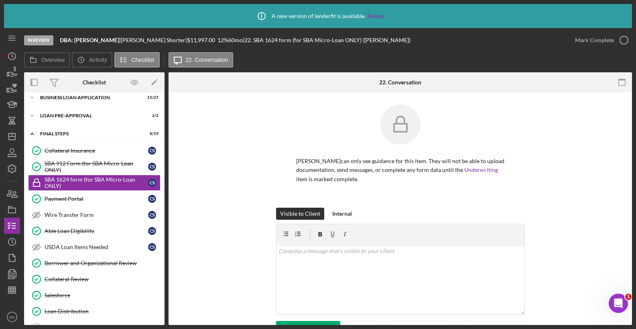
scroll to position [241, 0]
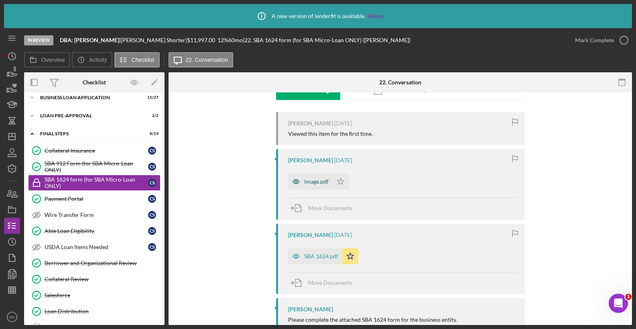
click at [321, 183] on div "image.pdf" at bounding box center [316, 181] width 24 height 6
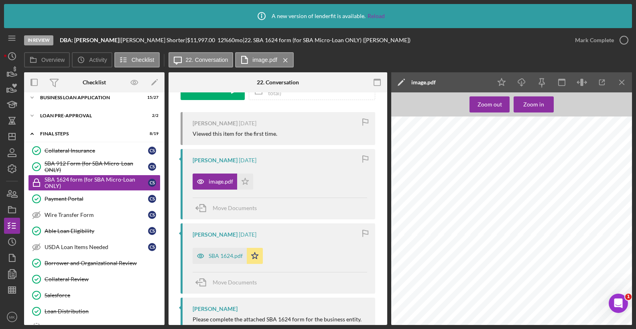
scroll to position [80, 0]
click at [223, 255] on div "SBA 1624.pdf" at bounding box center [226, 255] width 34 height 6
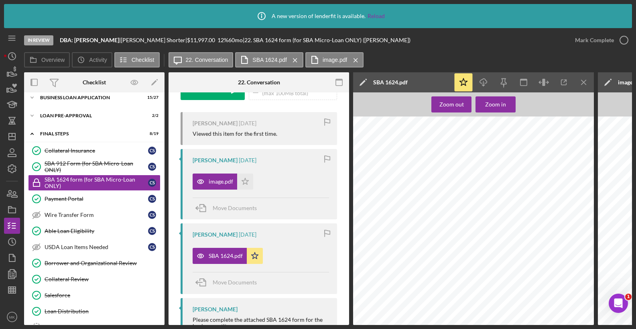
scroll to position [436, 0]
click at [17, 132] on icon "Icon/Dashboard" at bounding box center [12, 136] width 20 height 20
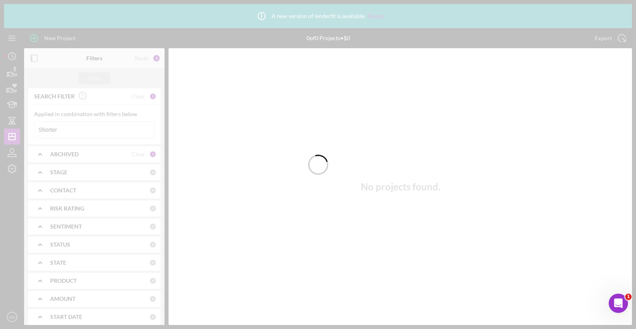
click at [62, 134] on div at bounding box center [318, 164] width 636 height 329
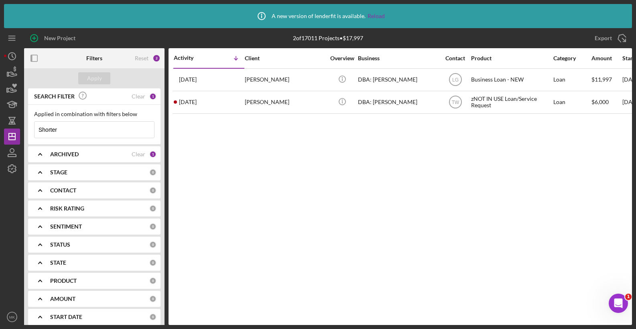
drag, startPoint x: 64, startPoint y: 130, endPoint x: 37, endPoint y: 129, distance: 27.3
click at [37, 129] on input "Shorter" at bounding box center [95, 130] width 120 height 16
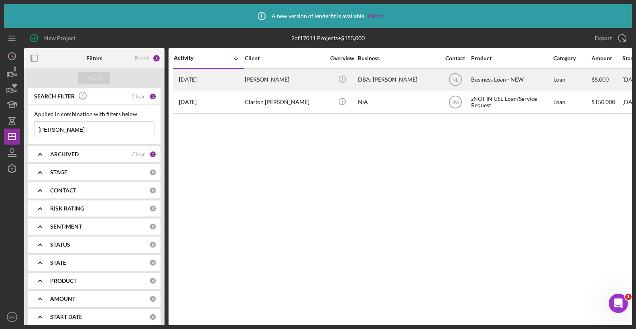
type input "[PERSON_NAME]"
click at [287, 81] on div "[PERSON_NAME]" at bounding box center [285, 79] width 80 height 21
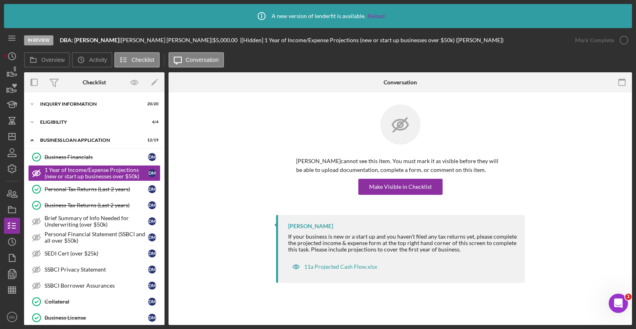
scroll to position [191, 0]
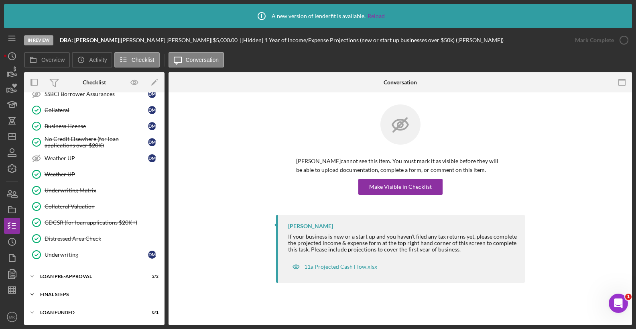
click at [81, 295] on div "FINAL STEPS" at bounding box center [97, 294] width 114 height 5
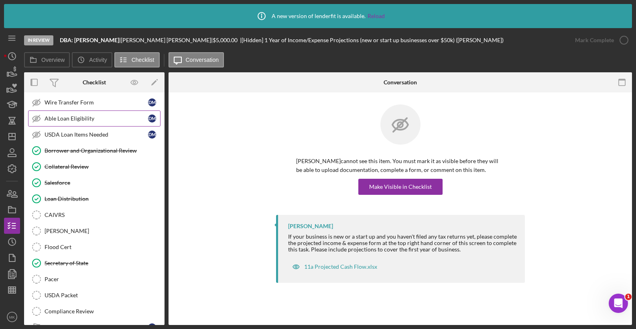
scroll to position [312, 0]
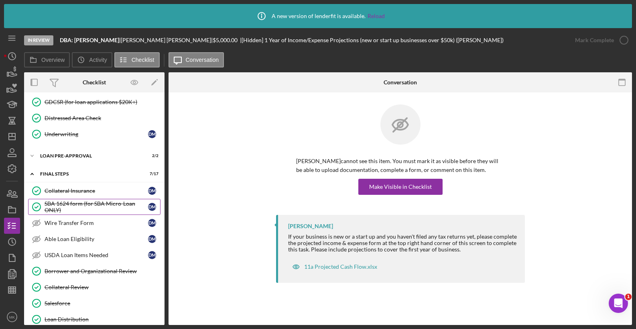
click at [87, 204] on div "SBA 1624 form (for SBA Micro-Loan ONLY)" at bounding box center [97, 206] width 104 height 13
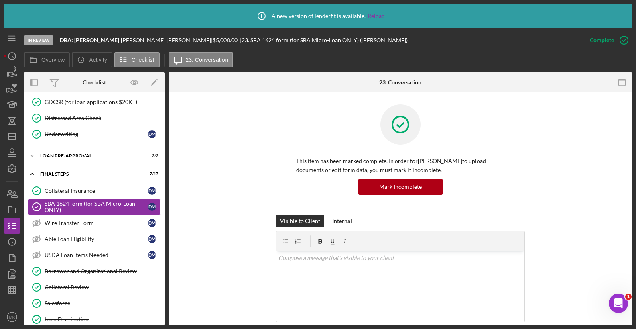
scroll to position [134, 0]
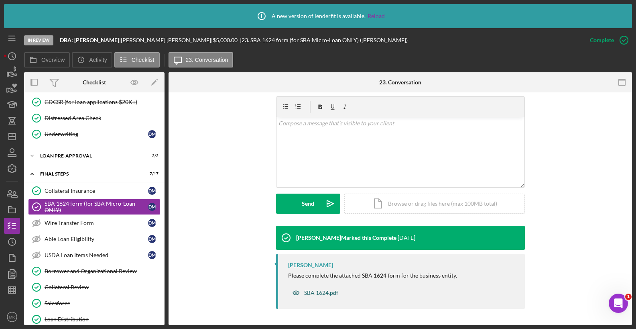
click at [314, 293] on div "SBA 1624.pdf" at bounding box center [321, 292] width 34 height 6
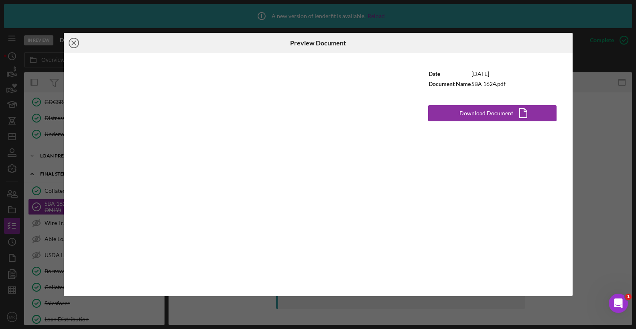
click at [79, 39] on icon "Icon/Close" at bounding box center [74, 43] width 20 height 20
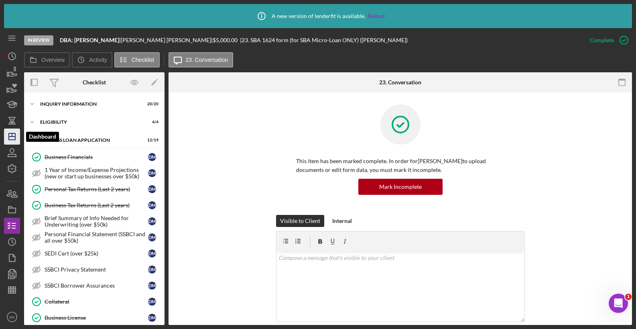
click at [13, 134] on g "button" at bounding box center [12, 136] width 6 height 6
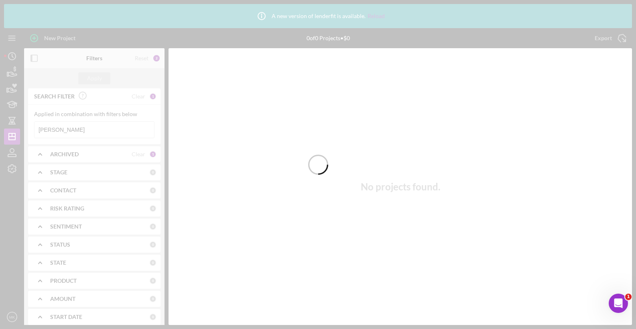
click at [61, 130] on div at bounding box center [318, 164] width 636 height 329
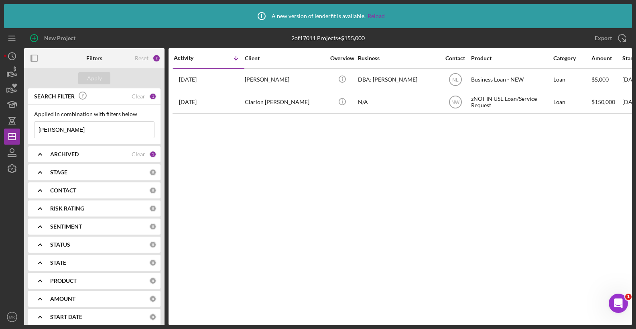
click at [70, 130] on input "[PERSON_NAME]" at bounding box center [95, 130] width 120 height 16
drag, startPoint x: 69, startPoint y: 130, endPoint x: 0, endPoint y: 126, distance: 69.1
click at [0, 126] on html "Icon/Info A new version of lenderfit is available. Reload New Project 2 of 1701…" at bounding box center [318, 164] width 636 height 329
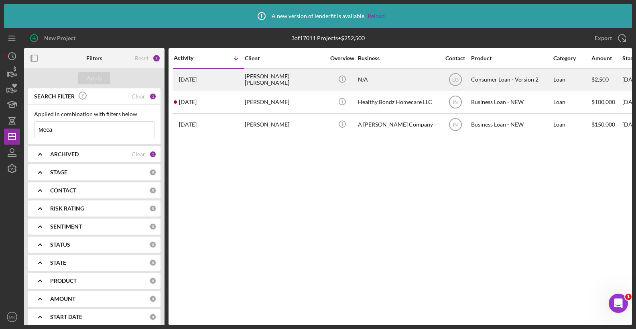
type input "Meca"
click at [283, 79] on div "Meca- Brown Sanders" at bounding box center [285, 79] width 80 height 21
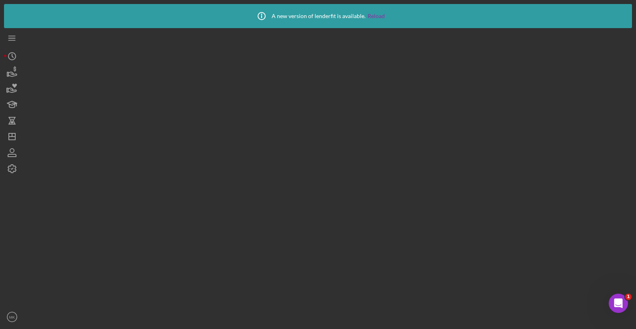
click at [283, 79] on div at bounding box center [328, 176] width 608 height 296
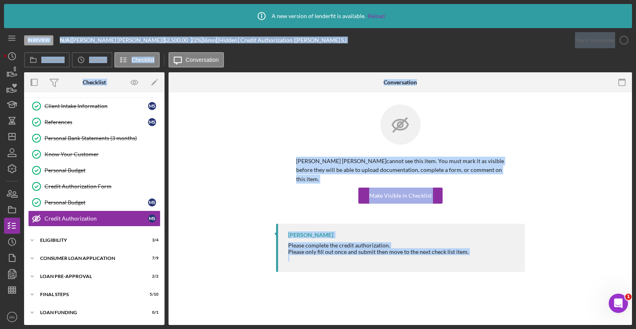
scroll to position [15, 0]
click at [72, 256] on div "Consumer Loan Application" at bounding box center [97, 258] width 114 height 5
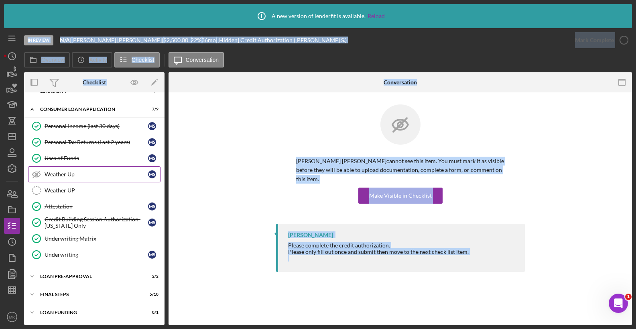
scroll to position [83, 0]
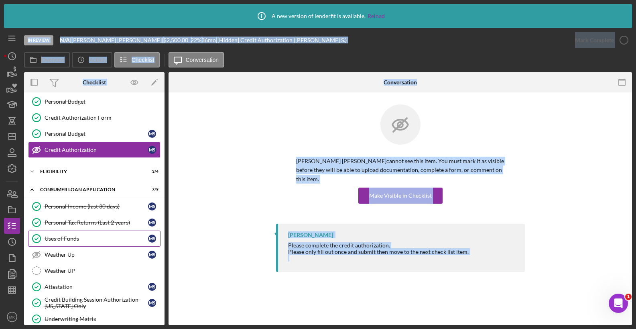
click at [67, 241] on div "Uses of Funds" at bounding box center [97, 238] width 104 height 6
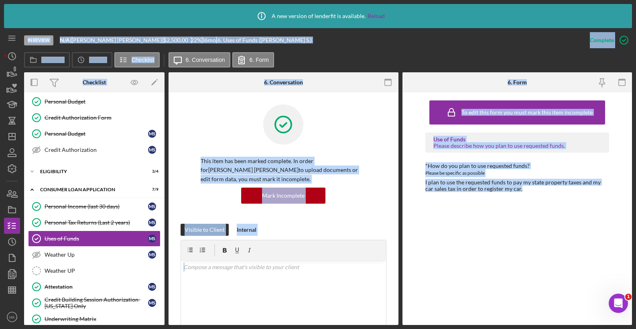
drag, startPoint x: 456, startPoint y: 199, endPoint x: 451, endPoint y: 198, distance: 4.6
click at [455, 200] on div "To edit this form you must mark this item incomplete Use of Funds Please descri…" at bounding box center [517, 208] width 184 height 224
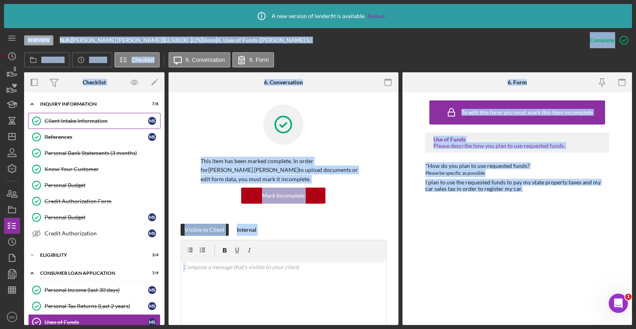
click at [71, 121] on div "Client Intake Information" at bounding box center [97, 121] width 104 height 6
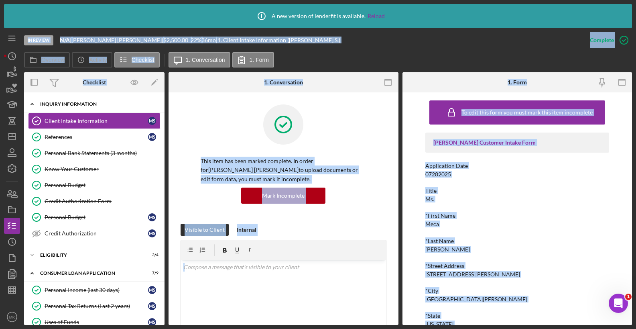
click at [78, 102] on div "Inquiry Information" at bounding box center [97, 104] width 114 height 5
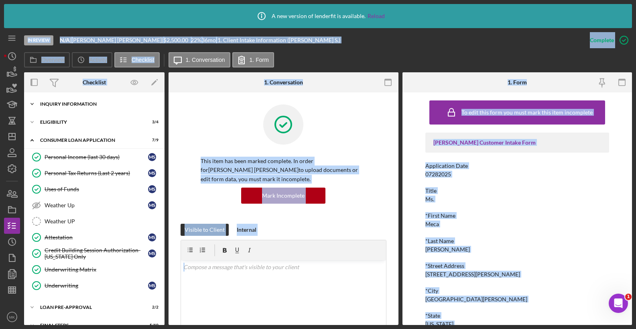
click at [76, 105] on div "Inquiry Information" at bounding box center [97, 104] width 114 height 5
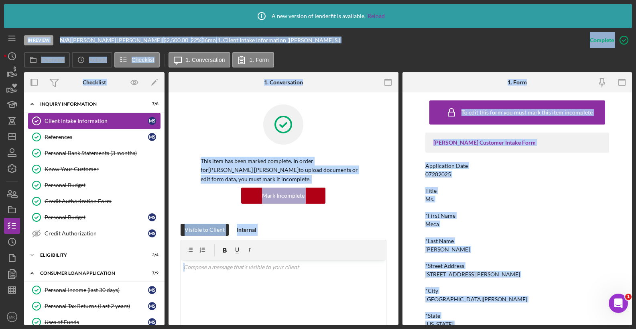
click at [59, 122] on div "Client Intake Information" at bounding box center [97, 121] width 104 height 6
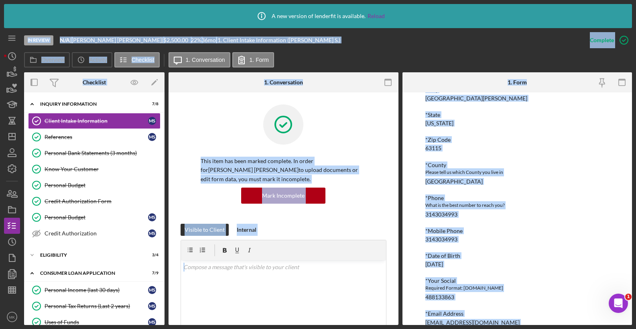
click at [528, 196] on div "*Phone" at bounding box center [517, 198] width 184 height 6
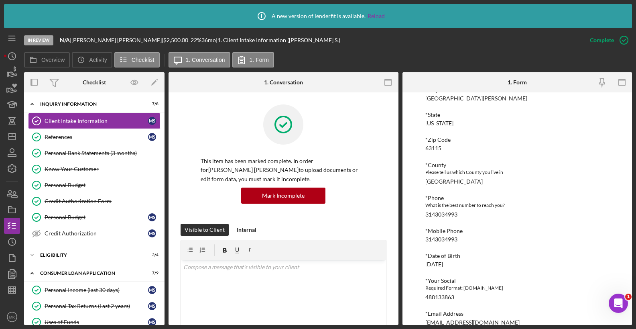
scroll to position [80, 0]
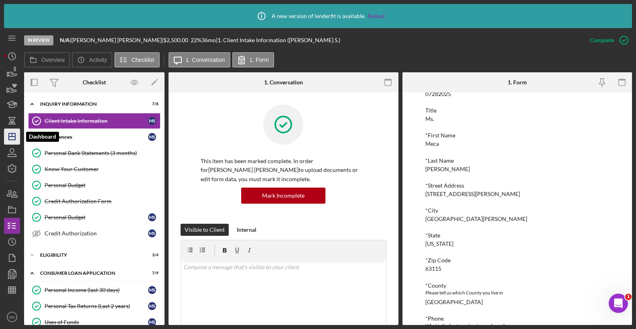
click at [10, 140] on polygon "button" at bounding box center [12, 136] width 6 height 6
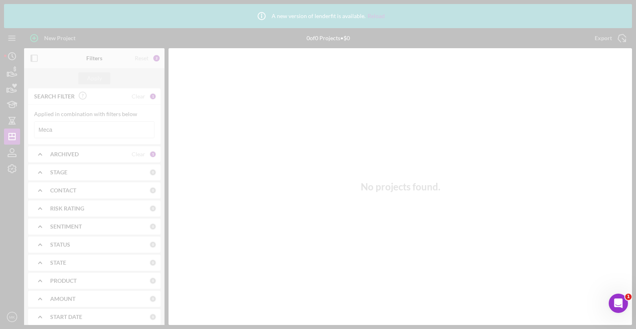
drag, startPoint x: 87, startPoint y: 128, endPoint x: 80, endPoint y: 129, distance: 7.7
click at [80, 129] on div at bounding box center [318, 164] width 636 height 329
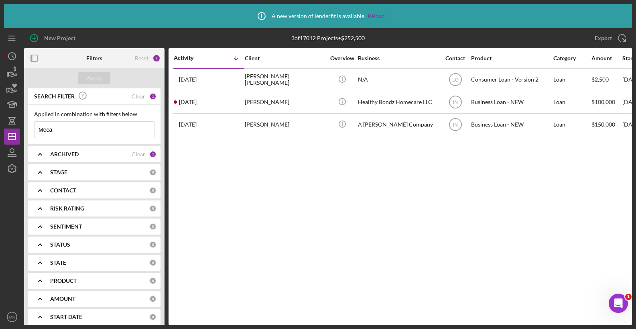
click at [84, 133] on input "Meca" at bounding box center [95, 130] width 120 height 16
drag, startPoint x: 84, startPoint y: 133, endPoint x: 17, endPoint y: 135, distance: 67.0
click at [17, 135] on div "New Project 3 of 17012 Projects • $252,500 Meca Export Icon/Export Filters Rese…" at bounding box center [318, 176] width 628 height 296
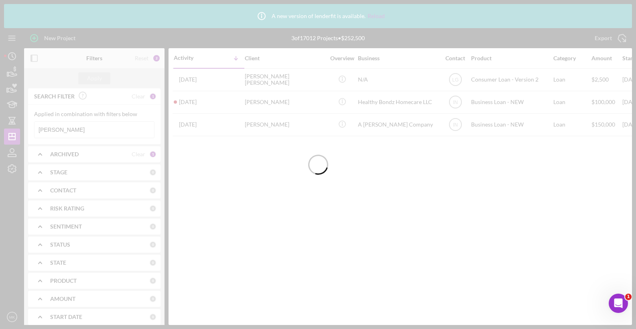
type input "Clardy"
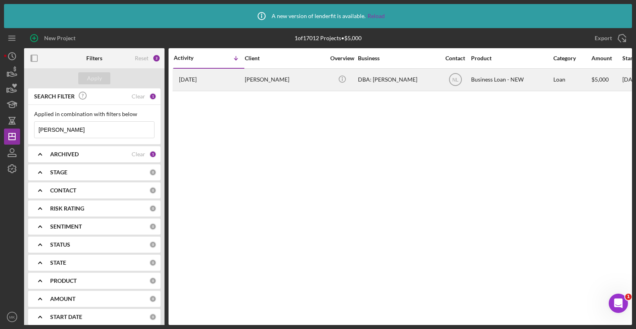
click at [250, 79] on div "Samantha clardy" at bounding box center [285, 79] width 80 height 21
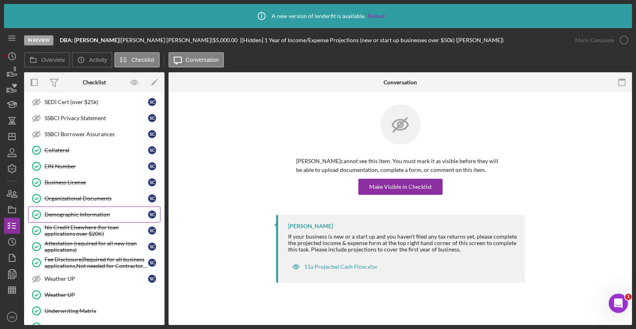
scroll to position [79, 0]
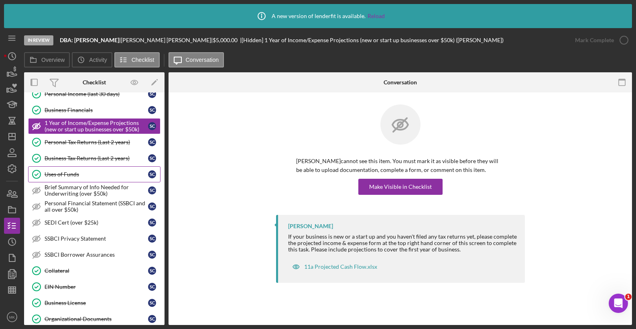
click at [80, 175] on div "Uses of Funds" at bounding box center [97, 174] width 104 height 6
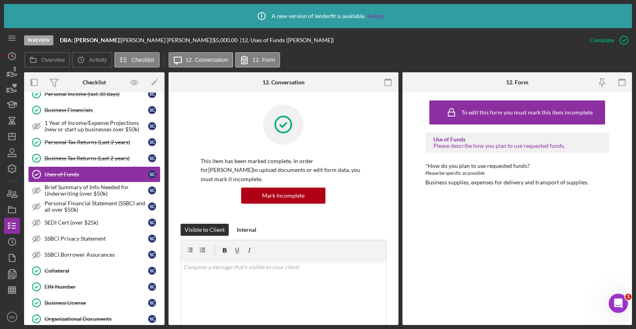
scroll to position [320, 0]
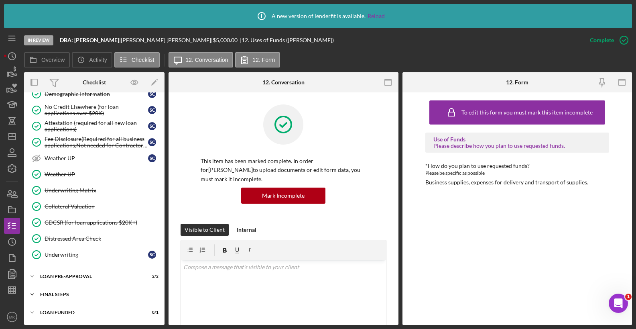
click at [71, 293] on div "FINAL STEPS" at bounding box center [97, 294] width 114 height 5
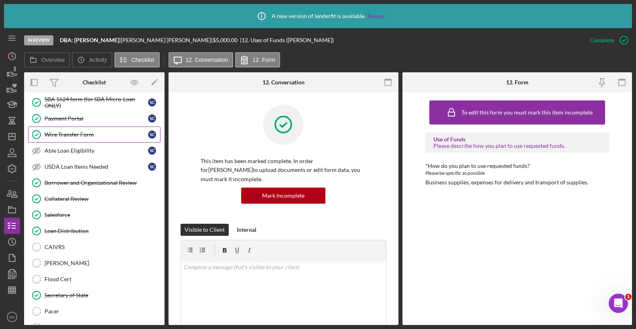
scroll to position [480, 0]
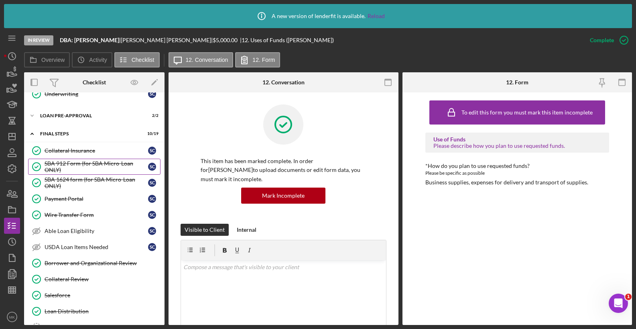
click at [77, 168] on div "SBA 912 Form (for SBA Micro-Loan ONLY)" at bounding box center [97, 166] width 104 height 13
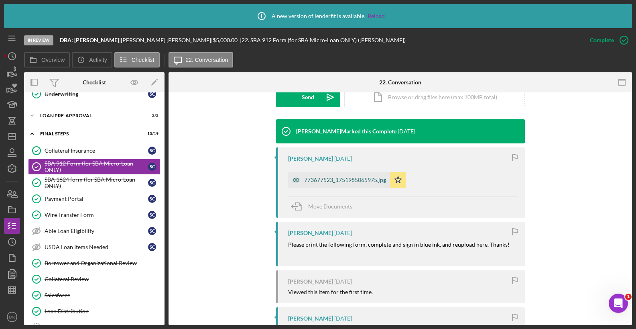
click at [327, 182] on div "773677523_1751985065975.jpg" at bounding box center [345, 180] width 82 height 6
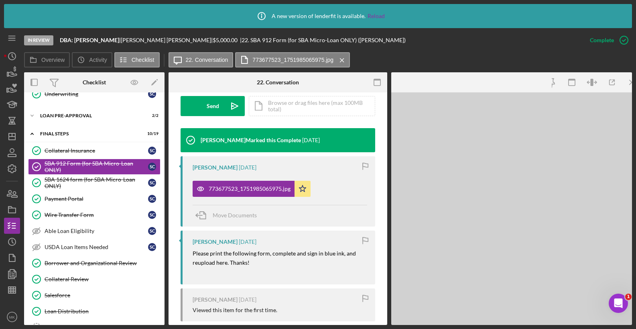
scroll to position [250, 0]
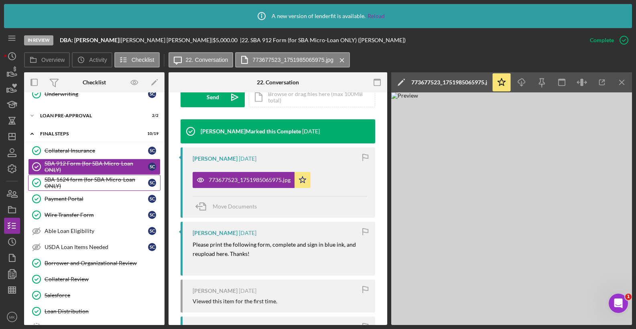
click at [80, 184] on div "SBA 1624 form (for SBA Micro-Loan ONLY)" at bounding box center [97, 182] width 104 height 13
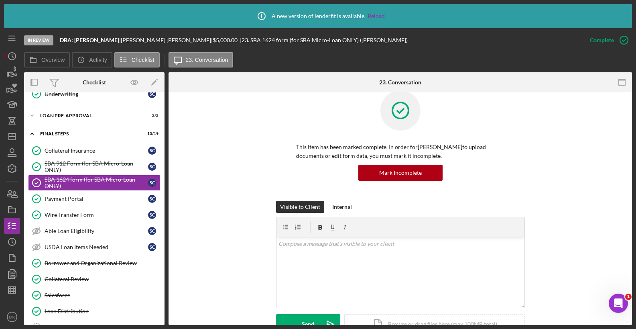
scroll to position [134, 0]
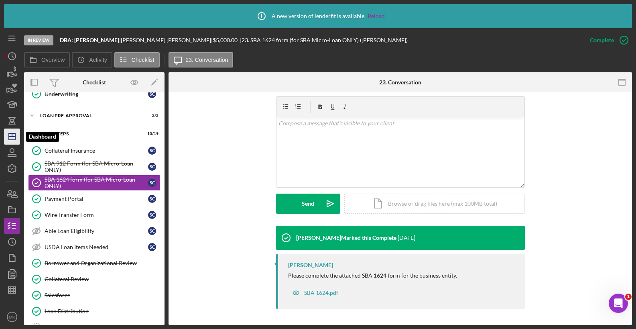
click at [14, 136] on icon "Icon/Dashboard" at bounding box center [12, 136] width 20 height 20
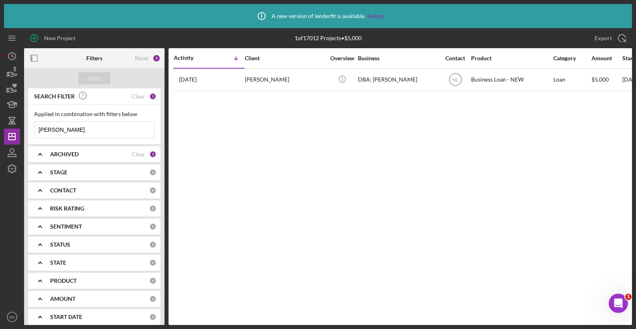
drag, startPoint x: 71, startPoint y: 128, endPoint x: -13, endPoint y: 125, distance: 83.9
click at [0, 125] on html "Icon/Info A new version of lenderfit is available. Reload New Project 1 of 1701…" at bounding box center [318, 164] width 636 height 329
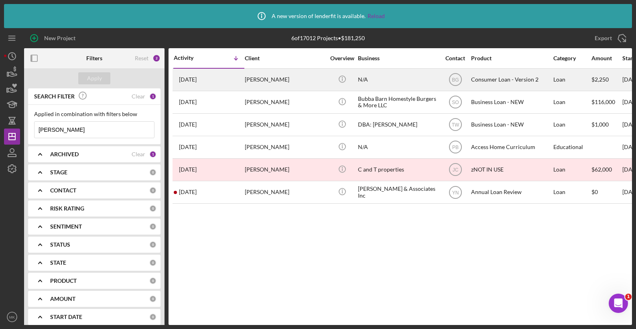
type input "Carter"
click at [265, 82] on div "Brendan Carter" at bounding box center [285, 79] width 80 height 21
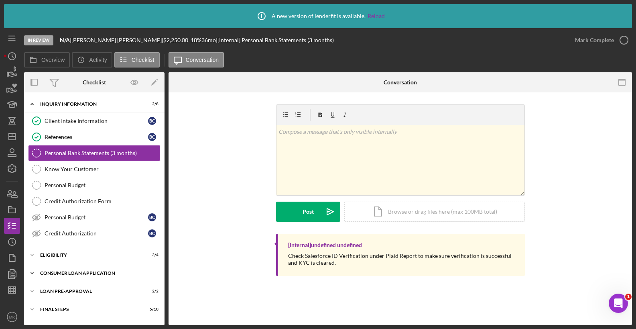
click at [77, 272] on div "Consumer Loan Application" at bounding box center [97, 272] width 114 height 5
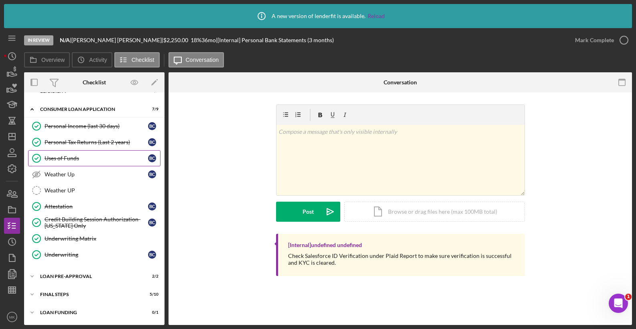
click at [69, 156] on div "Uses of Funds" at bounding box center [97, 158] width 104 height 6
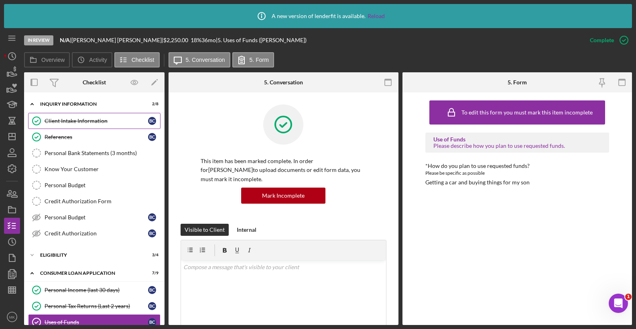
click at [88, 115] on link "Client Intake Information Client Intake Information B C" at bounding box center [94, 121] width 132 height 16
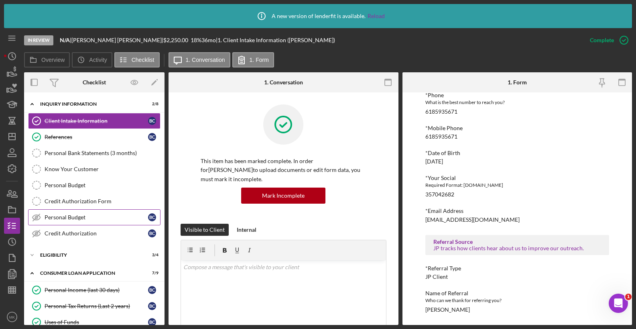
scroll to position [164, 0]
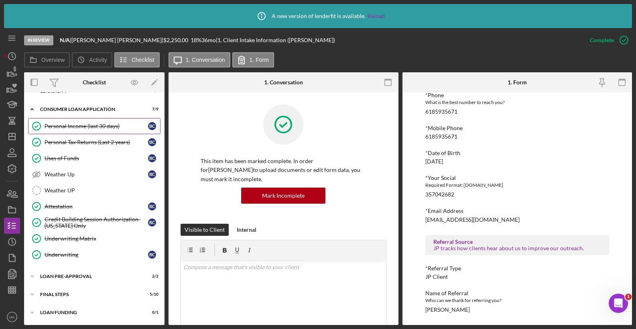
click at [86, 124] on div "Personal Income (last 30 days)" at bounding box center [97, 126] width 104 height 6
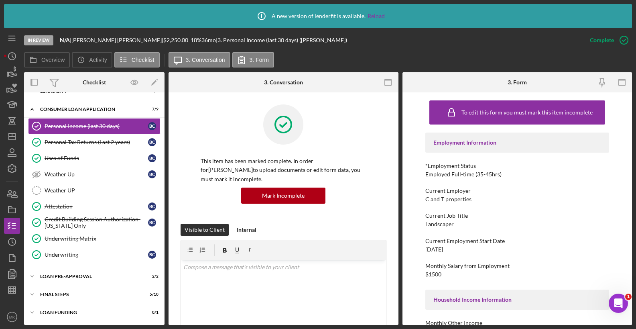
scroll to position [160, 0]
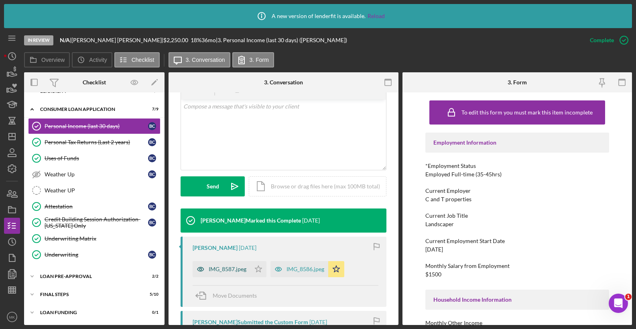
click at [232, 268] on div "IMG_8587.jpeg" at bounding box center [228, 269] width 38 height 6
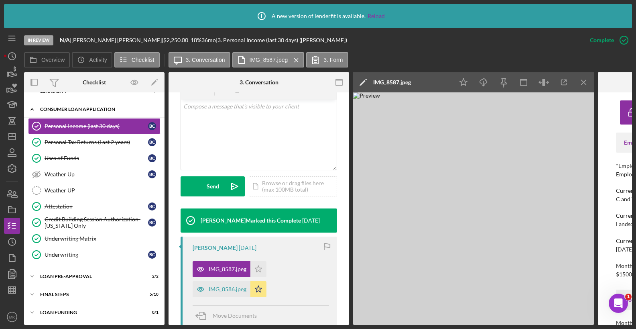
scroll to position [0, 0]
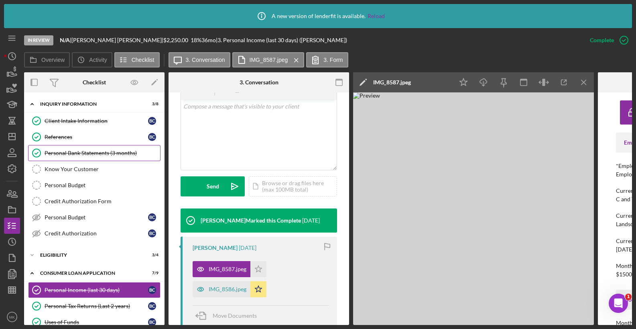
click at [111, 150] on div "Personal Bank Statements (3 months)" at bounding box center [103, 153] width 116 height 6
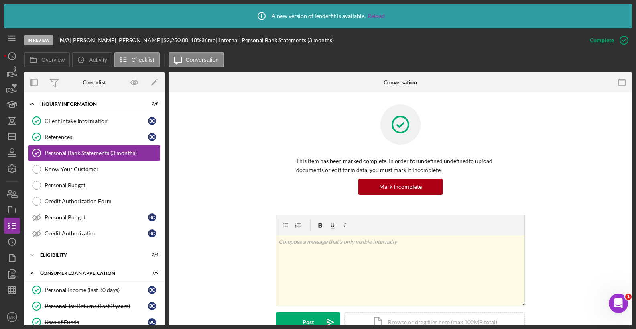
scroll to position [180, 0]
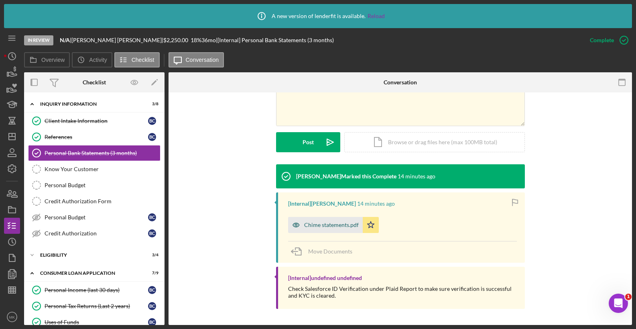
click at [321, 228] on div "Chime statements.pdf" at bounding box center [325, 225] width 75 height 16
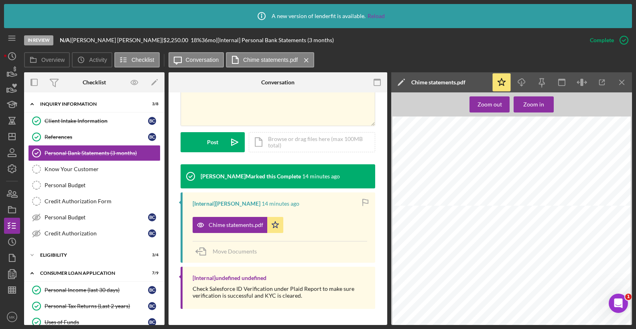
scroll to position [1083, 0]
click at [14, 57] on icon "Icon/History" at bounding box center [12, 56] width 20 height 20
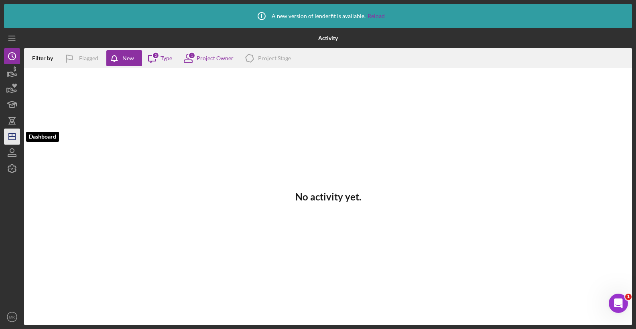
click at [12, 138] on icon "Icon/Dashboard" at bounding box center [12, 136] width 20 height 20
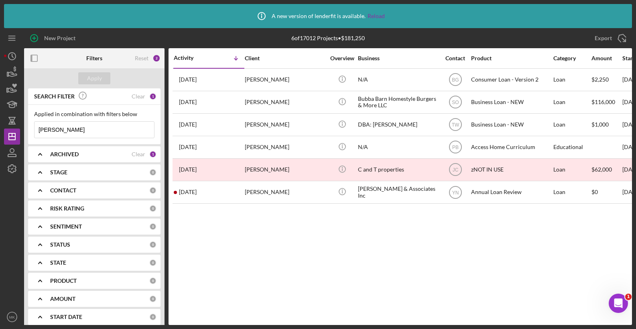
click at [83, 130] on input "Carter" at bounding box center [95, 130] width 120 height 16
drag, startPoint x: 76, startPoint y: 130, endPoint x: -15, endPoint y: 130, distance: 91.1
click at [0, 130] on html "Icon/Info A new version of lenderfit is available. Reload New Project 6 of 1701…" at bounding box center [318, 164] width 636 height 329
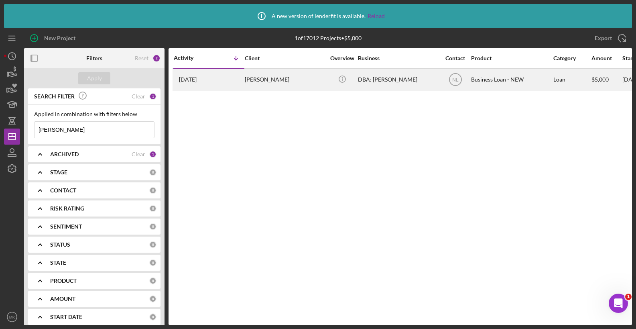
type input "Clardy"
click at [275, 80] on div "Samantha clardy" at bounding box center [285, 79] width 80 height 21
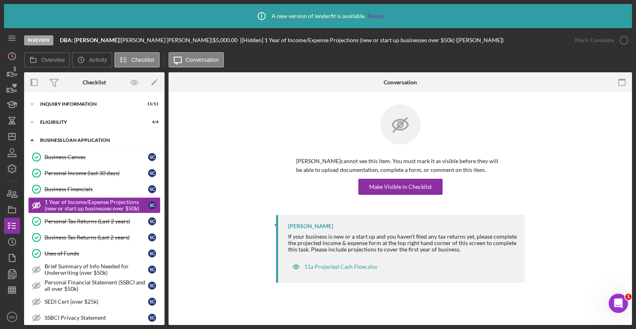
click at [67, 141] on div "BUSINESS LOAN APPLICATION" at bounding box center [97, 140] width 114 height 5
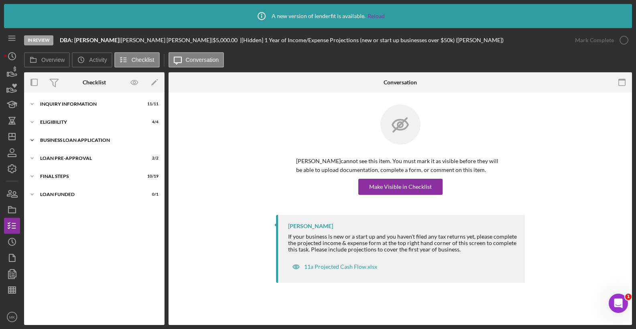
click at [67, 141] on div "BUSINESS LOAN APPLICATION" at bounding box center [97, 140] width 114 height 5
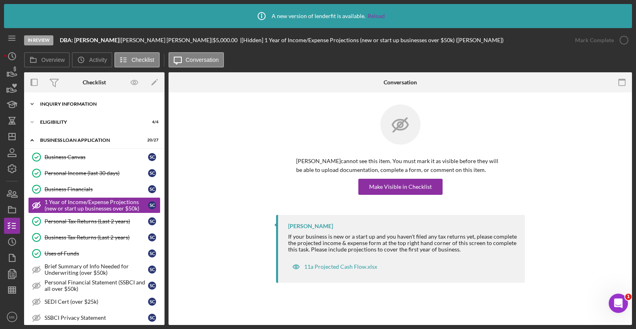
click at [75, 105] on div "INQUIRY INFORMATION" at bounding box center [97, 104] width 114 height 5
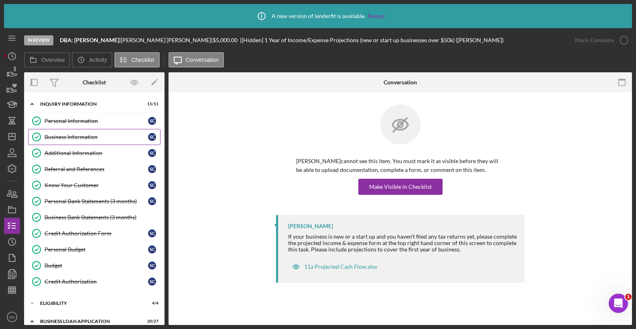
click at [61, 138] on div "Business Information" at bounding box center [97, 137] width 104 height 6
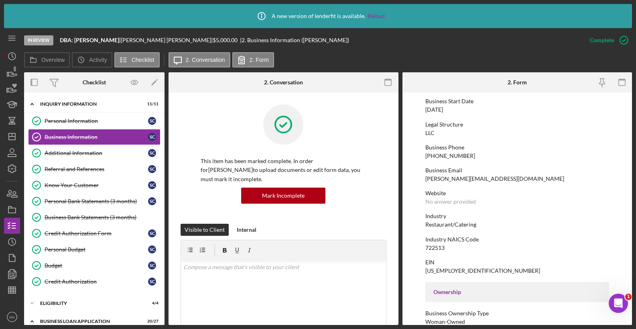
scroll to position [40, 0]
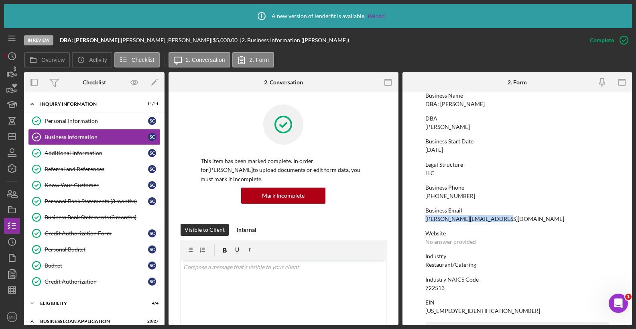
drag, startPoint x: 505, startPoint y: 220, endPoint x: 424, endPoint y: 220, distance: 81.0
click at [424, 220] on form "To edit this form you must mark this item incomplete Business Name DBA: Samanth…" at bounding box center [517, 208] width 230 height 232
copy div "clardy.samantha5@gmail.com"
